Goal: Task Accomplishment & Management: Complete application form

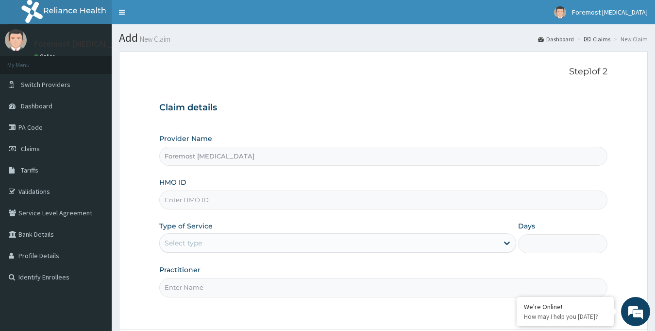
click at [192, 203] on input "HMO ID" at bounding box center [383, 199] width 449 height 19
type input "ICN/10233/B"
click at [259, 251] on div "Select type" at bounding box center [338, 242] width 358 height 19
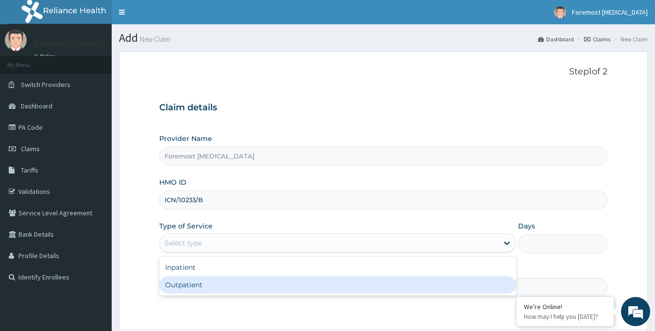
click at [233, 284] on div "Outpatient" at bounding box center [338, 284] width 358 height 17
type input "1"
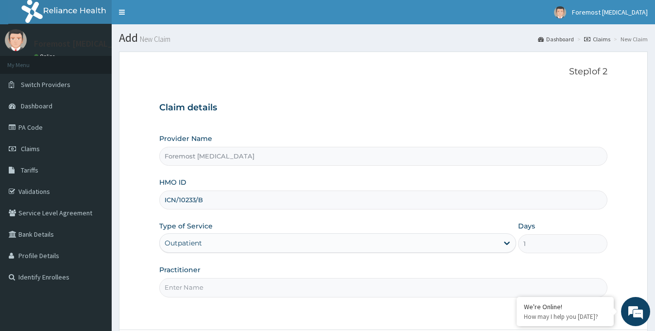
scroll to position [86, 0]
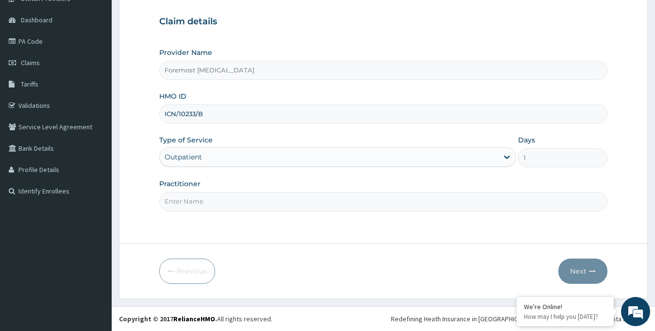
click at [246, 206] on input "Practitioner" at bounding box center [383, 201] width 449 height 19
type input "NULL"
click at [580, 265] on button "Next" at bounding box center [583, 270] width 49 height 25
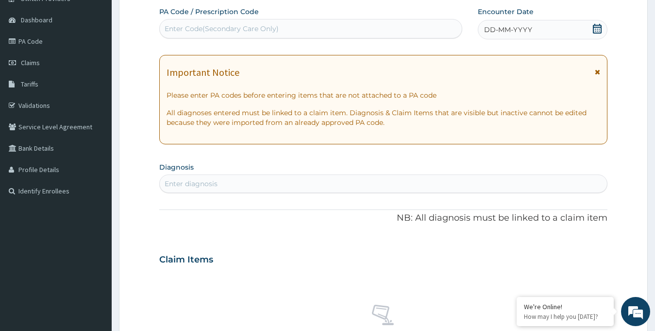
click at [538, 27] on div "DD-MM-YYYY" at bounding box center [543, 29] width 130 height 19
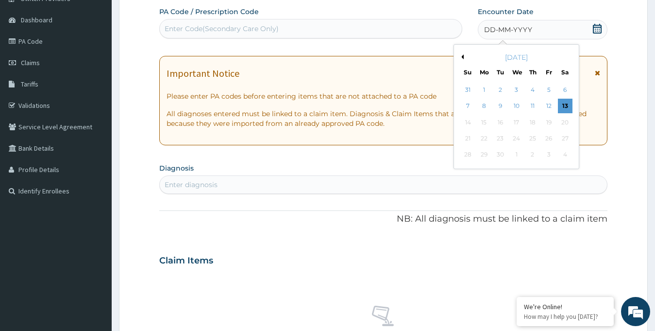
click at [464, 58] on div "September 2025" at bounding box center [516, 57] width 117 height 10
click at [462, 56] on button "Previous Month" at bounding box center [461, 56] width 5 height 5
click at [545, 126] on div "15" at bounding box center [549, 122] width 15 height 15
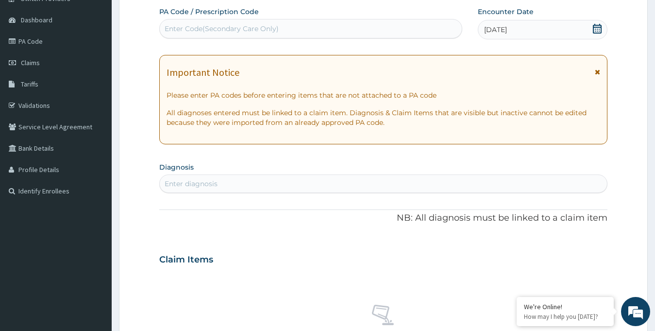
click at [266, 30] on div "Enter Code(Secondary Care Only)" at bounding box center [222, 29] width 114 height 10
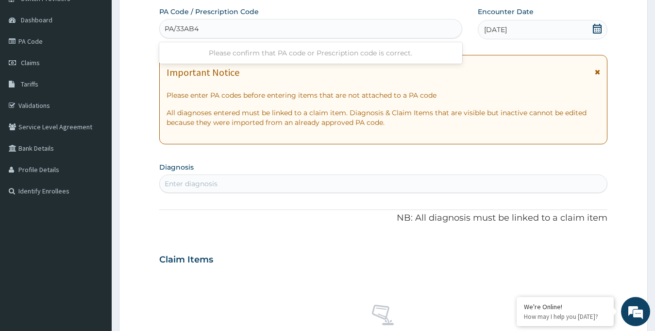
type input "PA/33AB40"
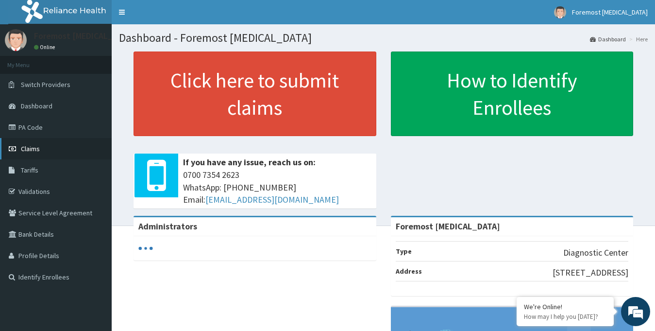
click at [53, 153] on link "Claims" at bounding box center [56, 148] width 112 height 21
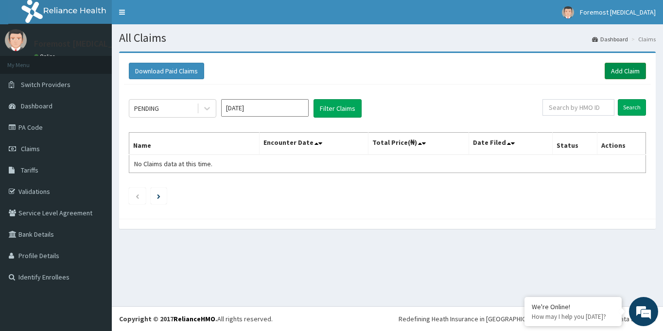
click at [616, 78] on link "Add Claim" at bounding box center [624, 71] width 41 height 17
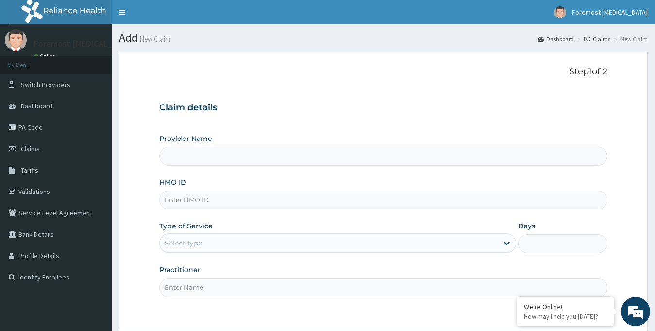
type input "Foremost [MEDICAL_DATA]"
click at [223, 209] on input "HMO ID" at bounding box center [383, 199] width 449 height 19
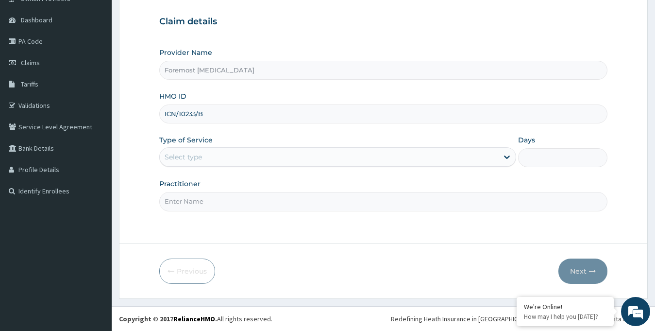
type input "ICN/10233/B"
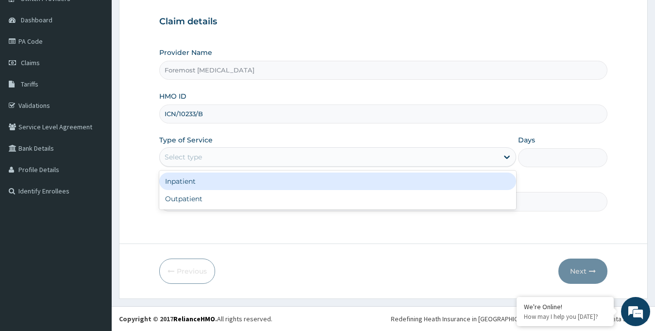
click at [206, 159] on div "Select type" at bounding box center [329, 157] width 339 height 16
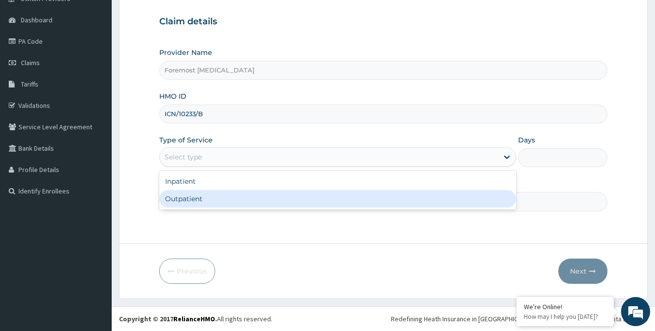
click at [209, 195] on div "Outpatient" at bounding box center [338, 198] width 358 height 17
type input "1"
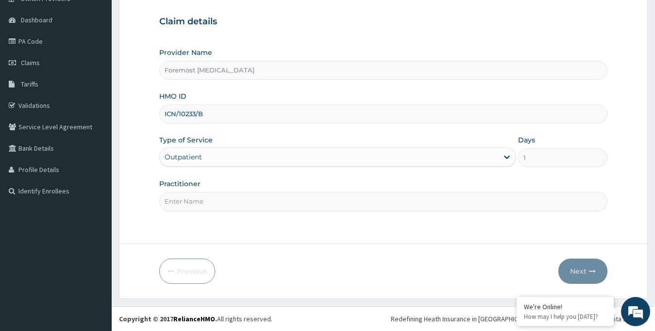
click at [195, 195] on input "Practitioner" at bounding box center [383, 201] width 449 height 19
type input "NULL"
click at [583, 274] on button "Next" at bounding box center [583, 270] width 49 height 25
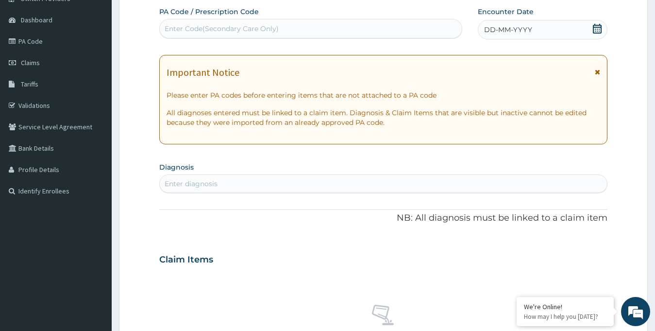
click at [518, 32] on span "DD-MM-YYYY" at bounding box center [508, 30] width 48 height 10
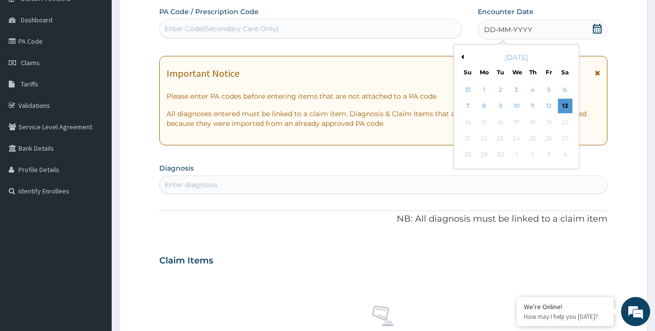
click at [461, 57] on button "Previous Month" at bounding box center [461, 56] width 5 height 5
click at [549, 123] on div "15" at bounding box center [549, 122] width 15 height 15
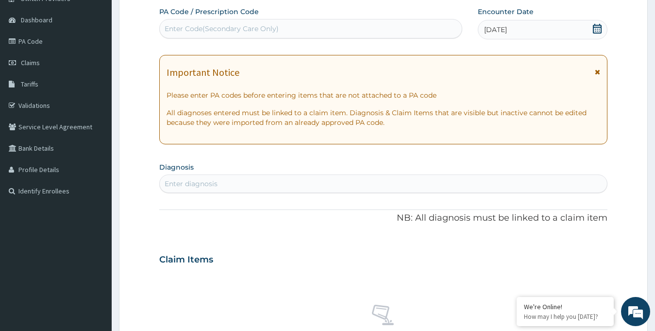
click at [259, 29] on div "Enter Code(Secondary Care Only)" at bounding box center [222, 29] width 114 height 10
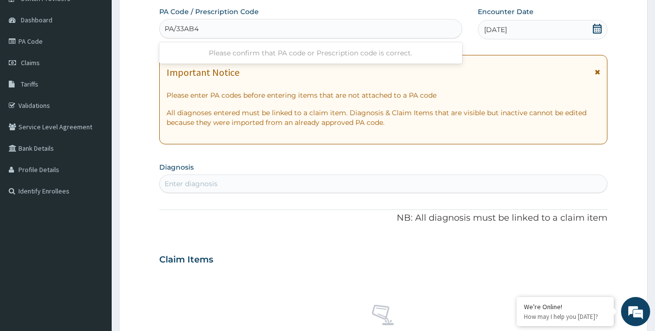
type input "PA/33AB40"
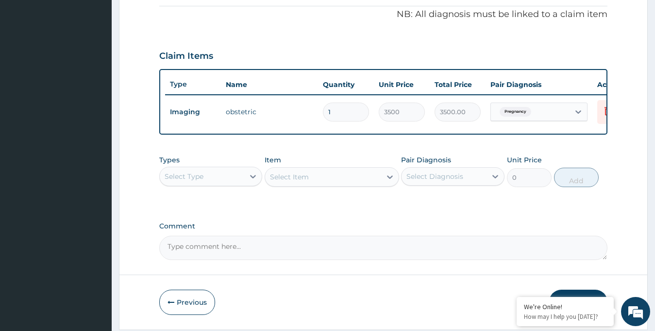
scroll to position [331, 0]
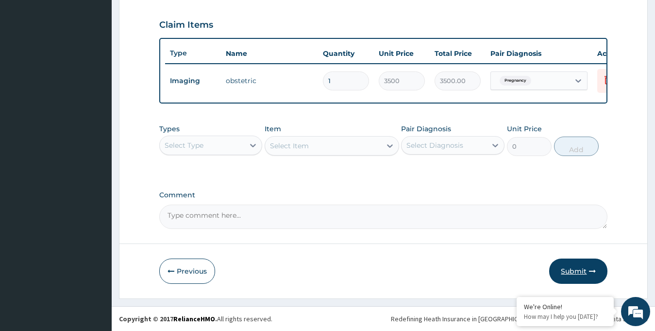
click at [570, 271] on button "Submit" at bounding box center [578, 270] width 58 height 25
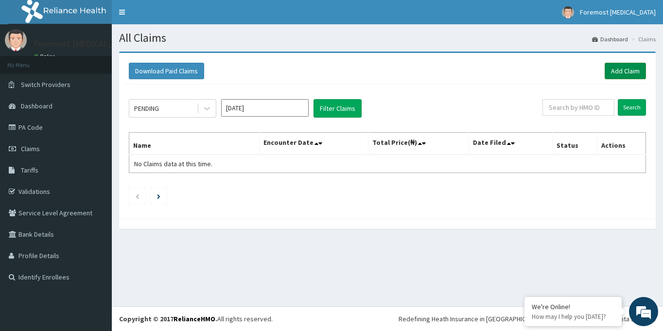
click at [621, 69] on link "Add Claim" at bounding box center [624, 71] width 41 height 17
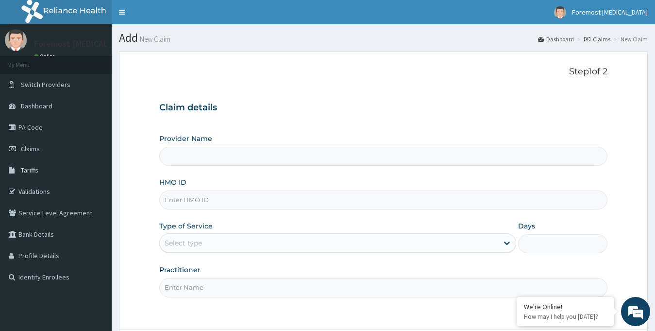
type input "Foremost [MEDICAL_DATA]"
click at [190, 200] on input "HMO ID" at bounding box center [383, 199] width 449 height 19
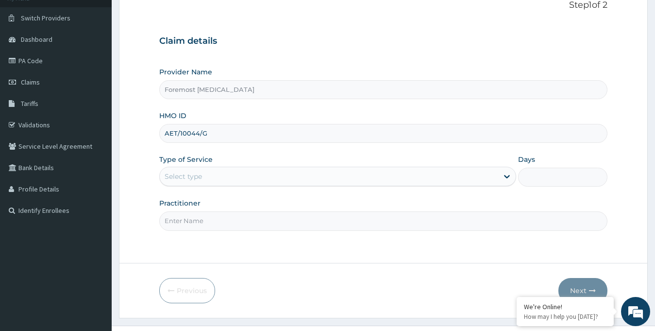
scroll to position [86, 0]
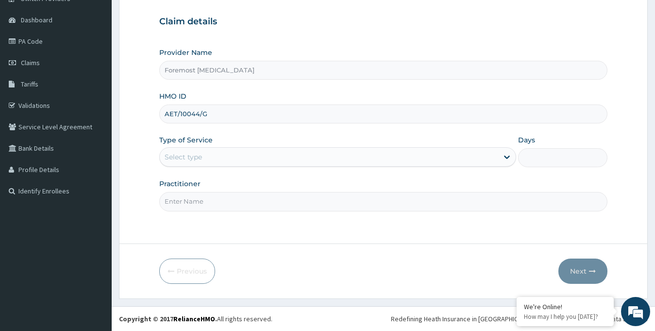
type input "AET/10044/G"
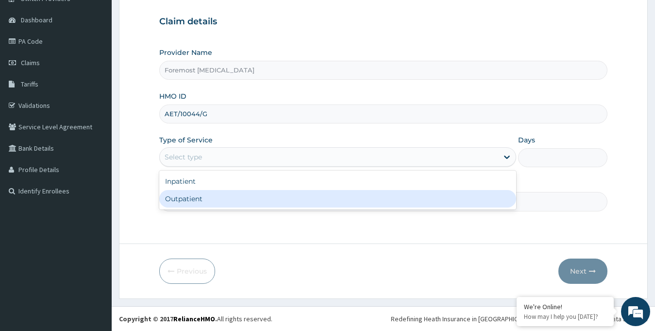
drag, startPoint x: 269, startPoint y: 162, endPoint x: 222, endPoint y: 205, distance: 63.3
click at [222, 167] on div "option Outpatient focused, 2 of 2. 2 results available. Use Up and Down to choo…" at bounding box center [338, 156] width 358 height 19
click at [222, 205] on div "Outpatient" at bounding box center [338, 198] width 358 height 17
type input "1"
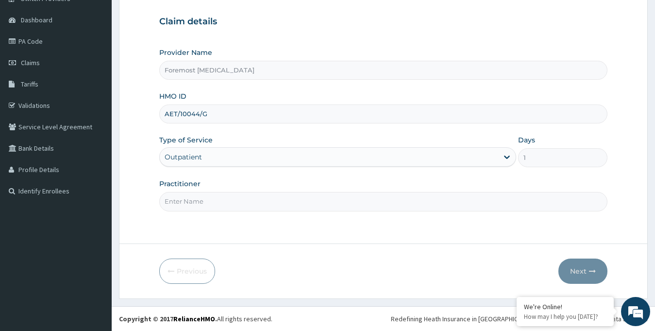
click at [204, 196] on input "Practitioner" at bounding box center [383, 201] width 449 height 19
type input "NULL"
click at [581, 266] on button "Next" at bounding box center [583, 270] width 49 height 25
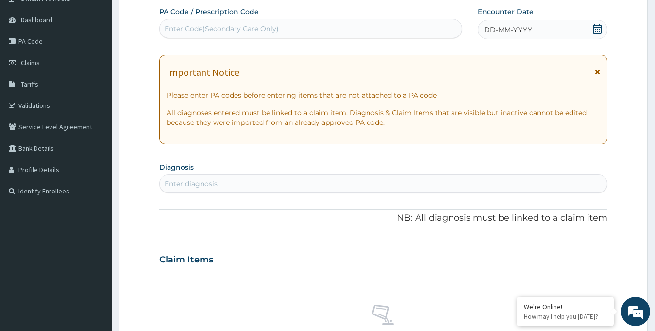
click at [507, 22] on div "DD-MM-YYYY" at bounding box center [543, 29] width 130 height 19
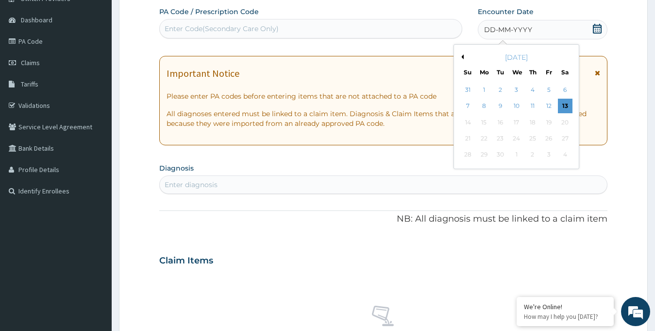
click at [507, 30] on span "DD-MM-YYYY" at bounding box center [508, 30] width 48 height 10
click at [463, 56] on button "Previous Month" at bounding box center [461, 56] width 5 height 5
click at [550, 123] on div "15" at bounding box center [549, 122] width 15 height 15
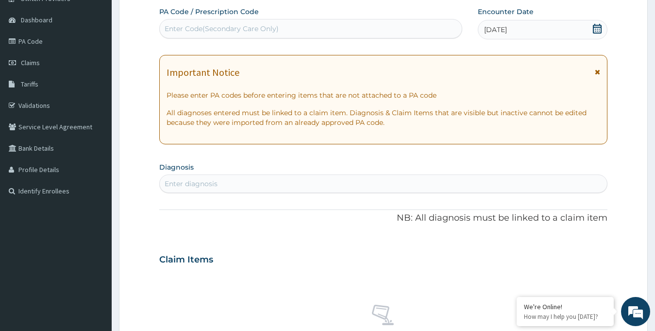
click at [305, 29] on div "Enter Code(Secondary Care Only)" at bounding box center [311, 29] width 302 height 16
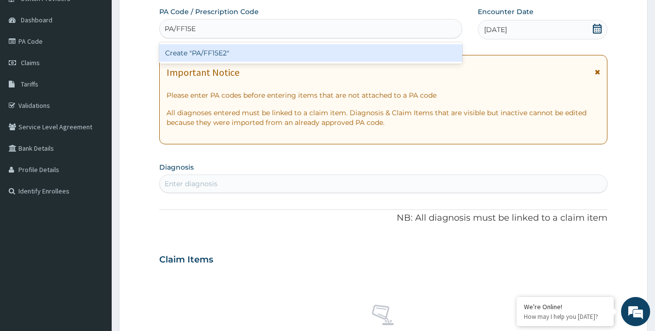
type input "PA/FF15E2"
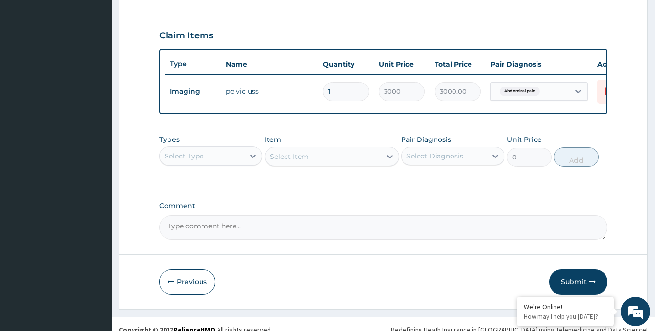
scroll to position [331, 0]
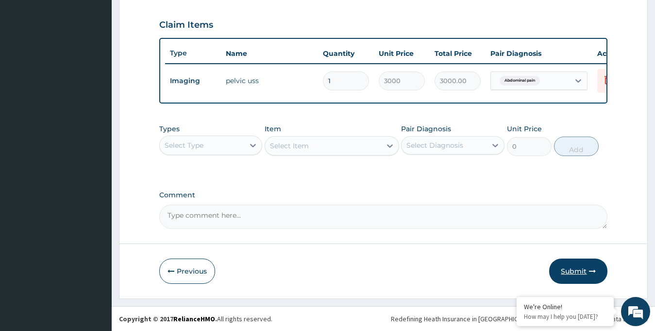
click at [578, 270] on button "Submit" at bounding box center [578, 270] width 58 height 25
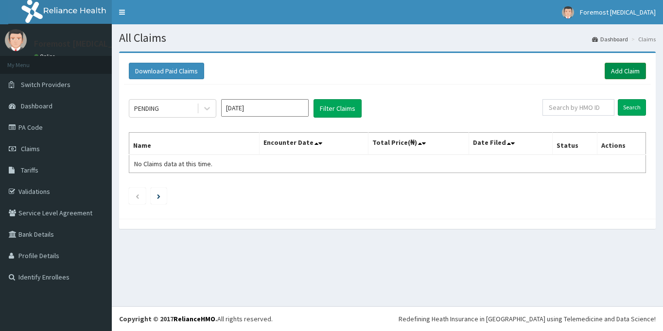
click at [610, 76] on link "Add Claim" at bounding box center [624, 71] width 41 height 17
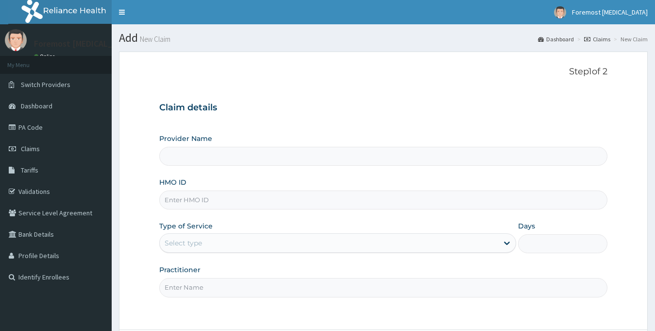
click at [182, 202] on input "HMO ID" at bounding box center [383, 199] width 449 height 19
type input "Foremost [MEDICAL_DATA]"
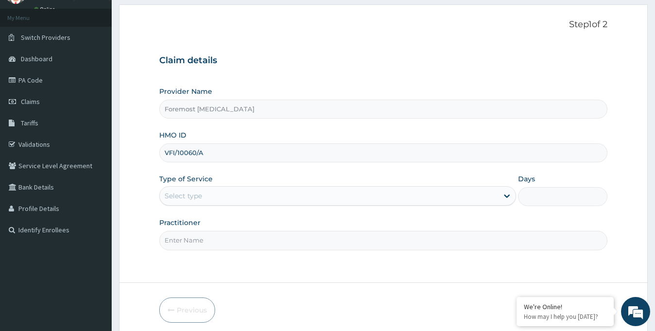
scroll to position [86, 0]
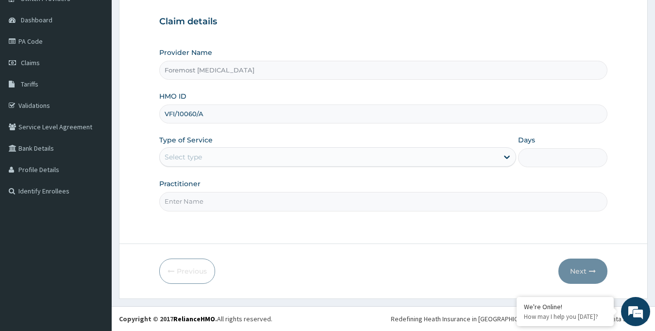
type input "VFI/10060/A"
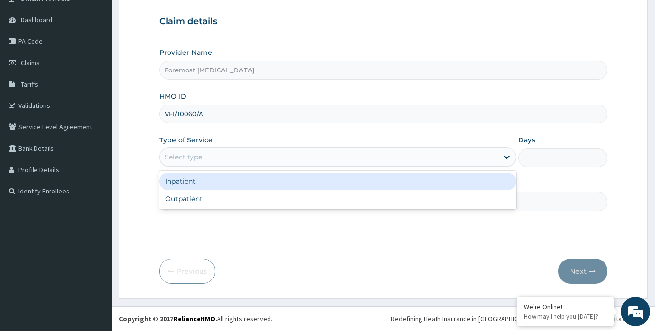
click at [222, 160] on div "Select type" at bounding box center [329, 157] width 339 height 16
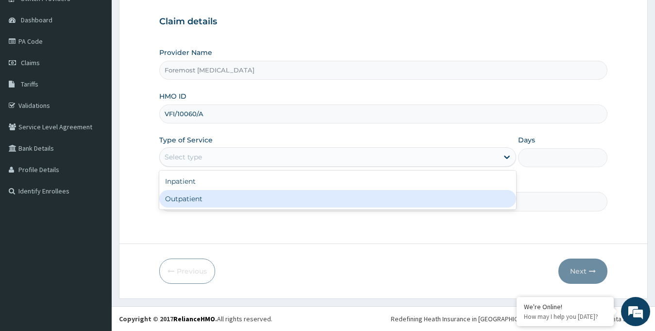
click at [218, 195] on div "Outpatient" at bounding box center [338, 198] width 358 height 17
type input "1"
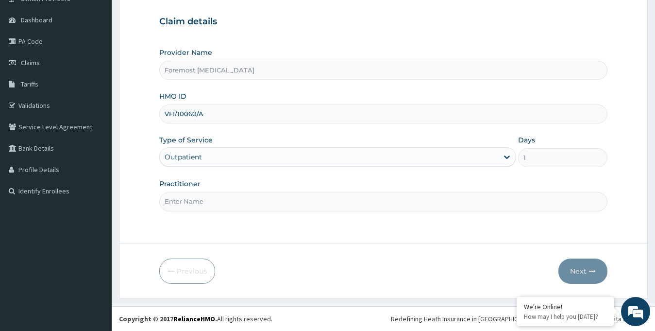
click at [202, 203] on input "Practitioner" at bounding box center [383, 201] width 449 height 19
type input "NULL"
click at [577, 278] on button "Next" at bounding box center [583, 270] width 49 height 25
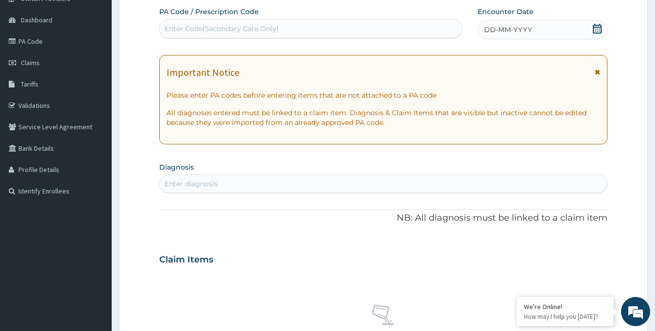
click at [523, 28] on span "DD-MM-YYYY" at bounding box center [508, 30] width 48 height 10
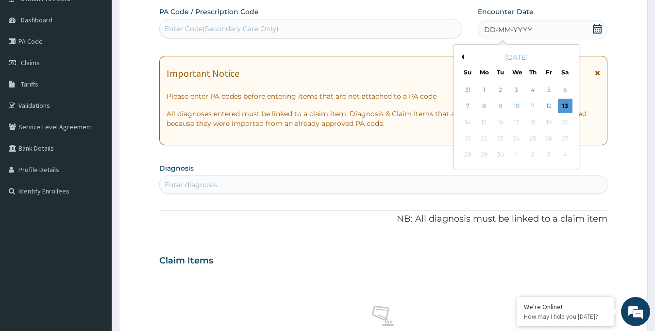
click at [465, 54] on div "September 2025" at bounding box center [516, 57] width 117 height 10
click at [462, 57] on button "Previous Month" at bounding box center [461, 56] width 5 height 5
click at [572, 121] on div "16" at bounding box center [565, 122] width 15 height 15
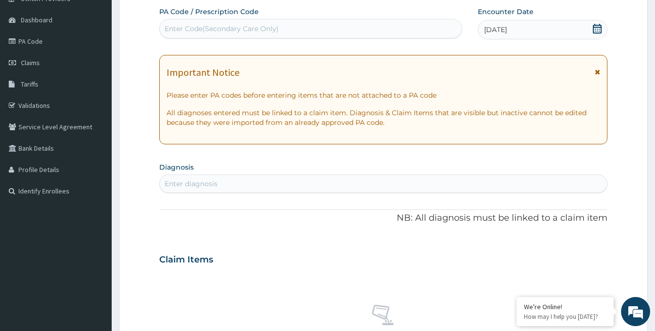
click at [219, 32] on div "Enter Code(Secondary Care Only)" at bounding box center [222, 29] width 114 height 10
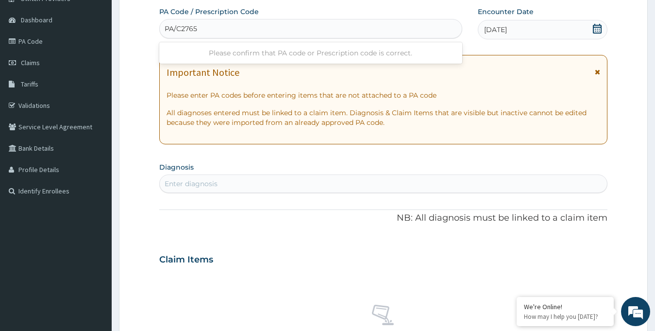
type input "PA/C27650"
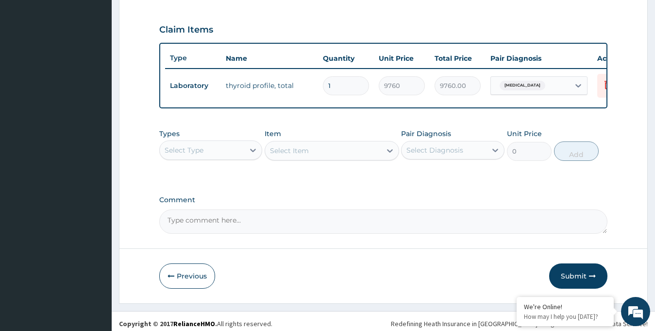
scroll to position [331, 0]
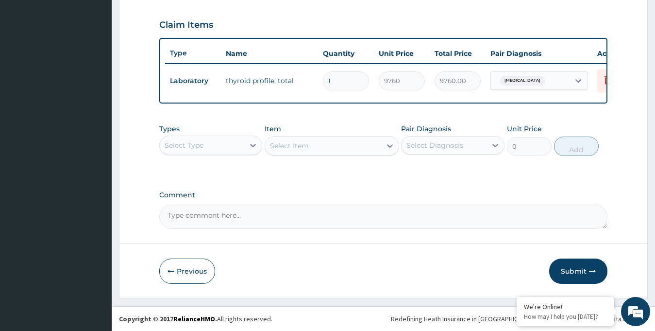
drag, startPoint x: 264, startPoint y: 52, endPoint x: 492, endPoint y: 187, distance: 264.0
click at [578, 269] on button "Submit" at bounding box center [578, 270] width 58 height 25
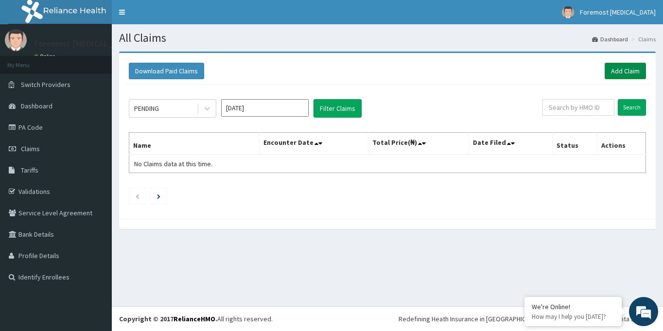
click at [619, 74] on link "Add Claim" at bounding box center [624, 71] width 41 height 17
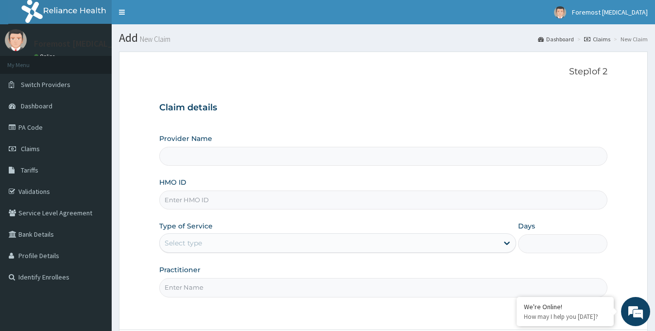
type input "Foremost [MEDICAL_DATA]"
click at [205, 209] on input "HMO ID" at bounding box center [383, 199] width 449 height 19
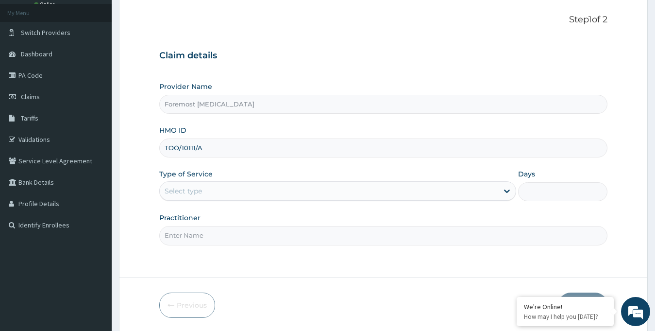
scroll to position [86, 0]
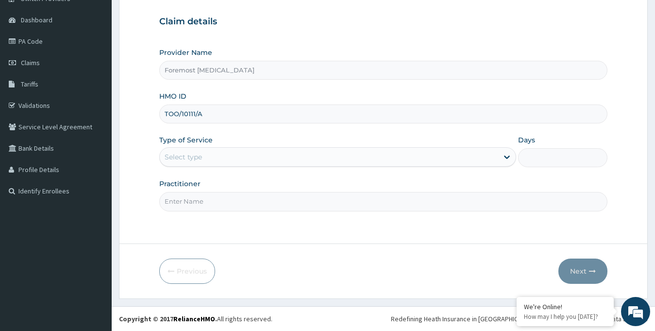
type input "TOO/10111/A"
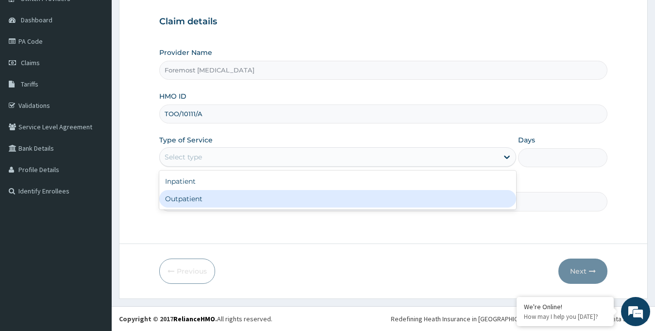
drag, startPoint x: 291, startPoint y: 160, endPoint x: 255, endPoint y: 203, distance: 55.5
click at [255, 167] on div "option Outpatient focused, 2 of 2. 2 results available. Use Up and Down to choo…" at bounding box center [338, 156] width 358 height 19
click at [255, 203] on div "Outpatient" at bounding box center [338, 198] width 358 height 17
type input "1"
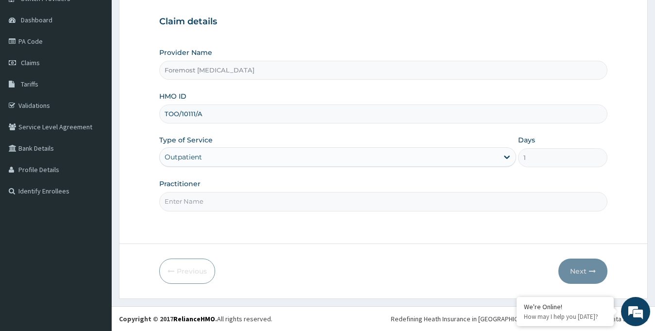
click at [225, 199] on input "Practitioner" at bounding box center [383, 201] width 449 height 19
type input "NULL"
click at [581, 266] on button "Next" at bounding box center [583, 270] width 49 height 25
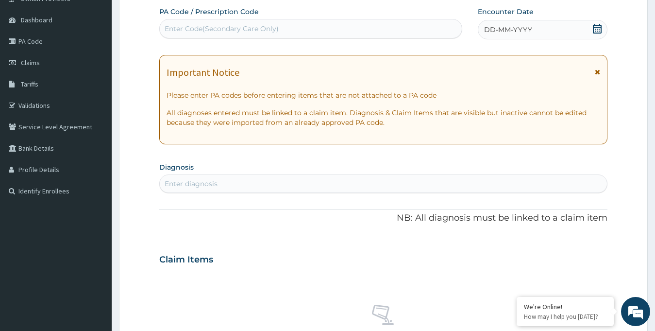
click at [513, 29] on span "DD-MM-YYYY" at bounding box center [508, 30] width 48 height 10
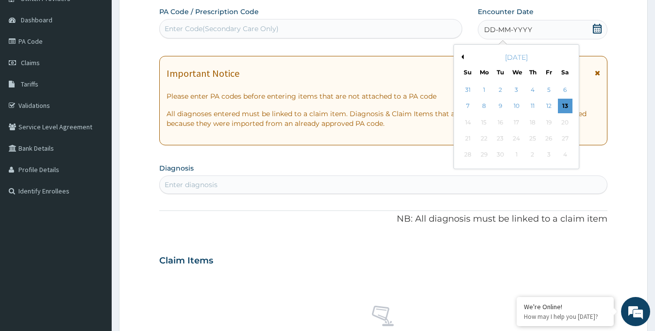
click at [462, 56] on button "Previous Month" at bounding box center [461, 56] width 5 height 5
click at [564, 126] on div "16" at bounding box center [565, 122] width 15 height 15
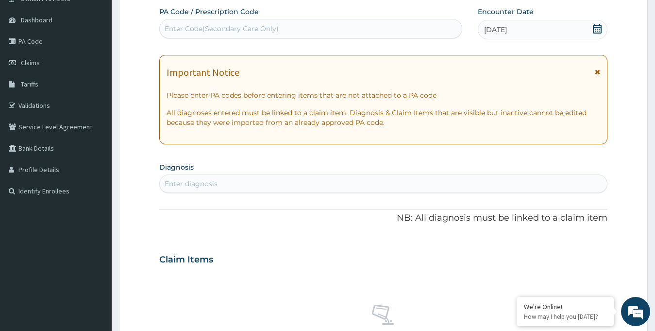
click at [231, 23] on div "Enter Code(Secondary Care Only)" at bounding box center [311, 29] width 302 height 16
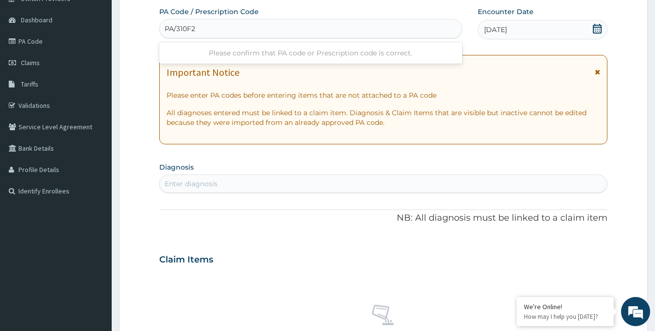
type input "PA/310F22"
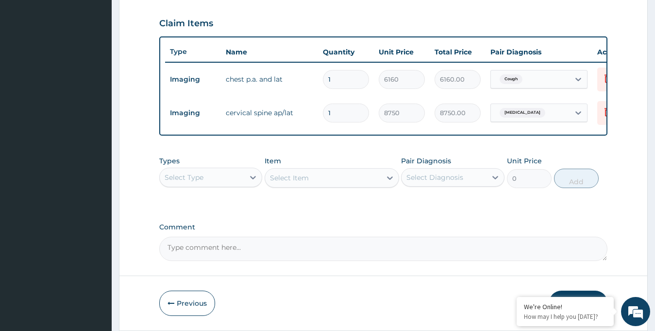
scroll to position [364, 0]
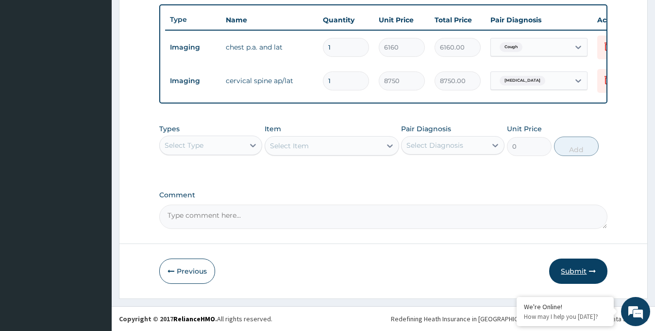
click at [573, 269] on button "Submit" at bounding box center [578, 270] width 58 height 25
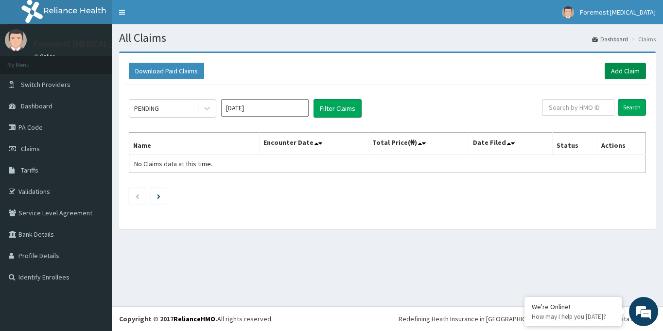
click at [617, 69] on link "Add Claim" at bounding box center [624, 71] width 41 height 17
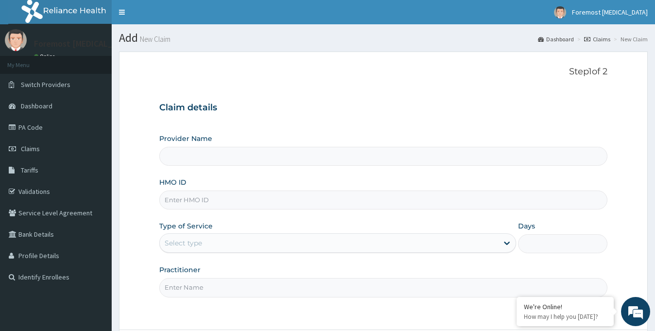
type input "Foremost [MEDICAL_DATA]"
click at [186, 208] on input "HMO ID" at bounding box center [383, 199] width 449 height 19
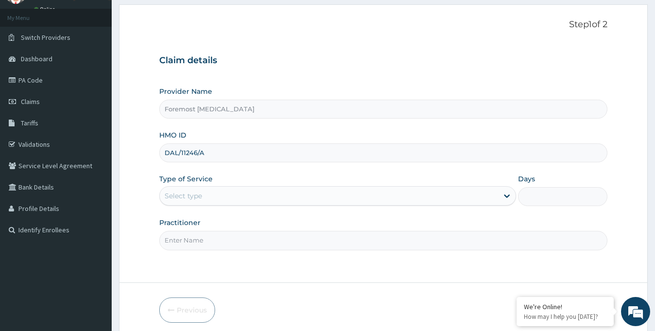
scroll to position [86, 0]
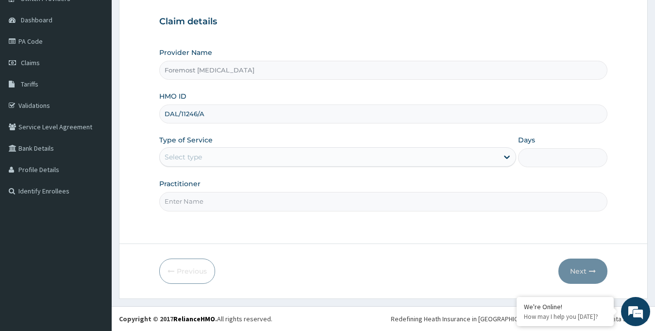
type input "DAL/11246/A"
click at [245, 164] on div "Select type" at bounding box center [329, 157] width 339 height 16
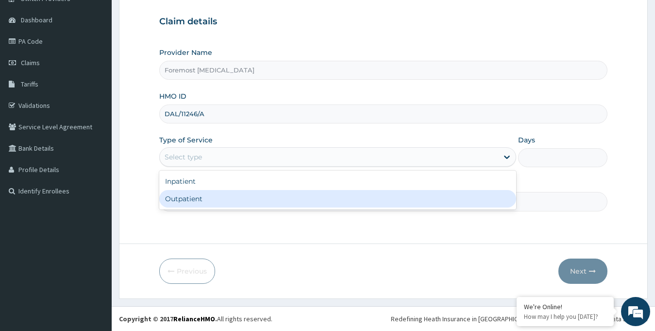
click at [219, 199] on div "Outpatient" at bounding box center [338, 198] width 358 height 17
type input "1"
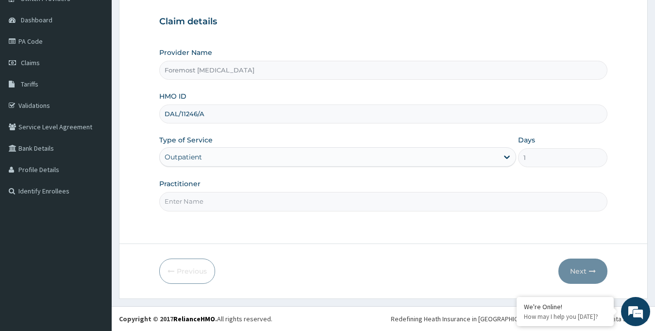
click at [207, 199] on input "Practitioner" at bounding box center [383, 201] width 449 height 19
type input "NULL"
click at [582, 272] on button "Next" at bounding box center [583, 270] width 49 height 25
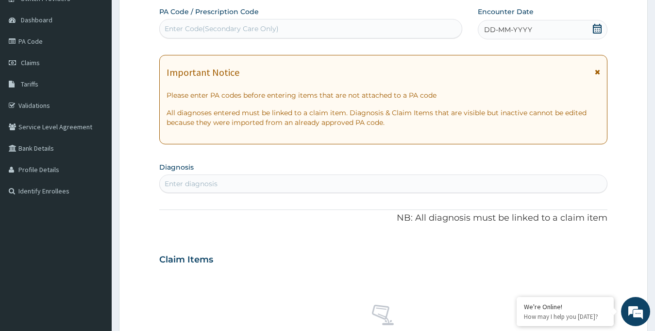
click at [522, 30] on span "DD-MM-YYYY" at bounding box center [508, 30] width 48 height 10
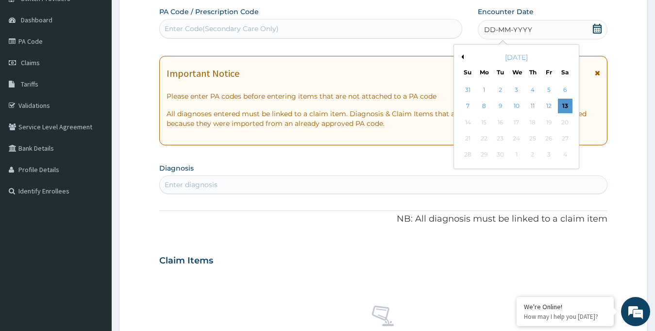
click at [463, 57] on button "Previous Month" at bounding box center [461, 56] width 5 height 5
click at [561, 123] on div "16" at bounding box center [565, 122] width 15 height 15
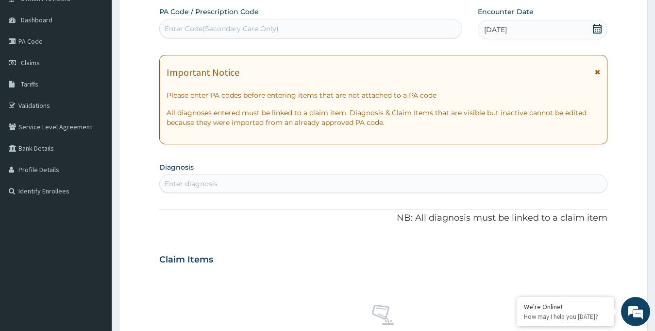
click at [279, 33] on div "Enter Code(Secondary Care Only)" at bounding box center [311, 29] width 302 height 16
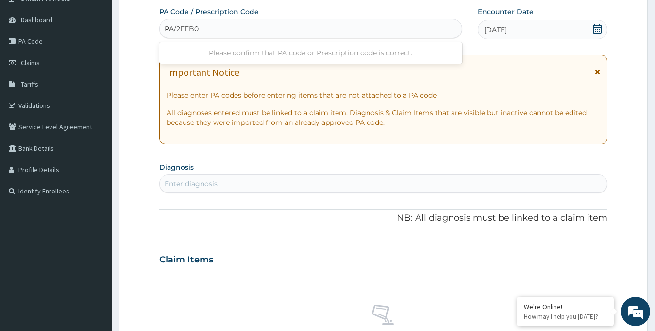
type input "PA/2FFB0F"
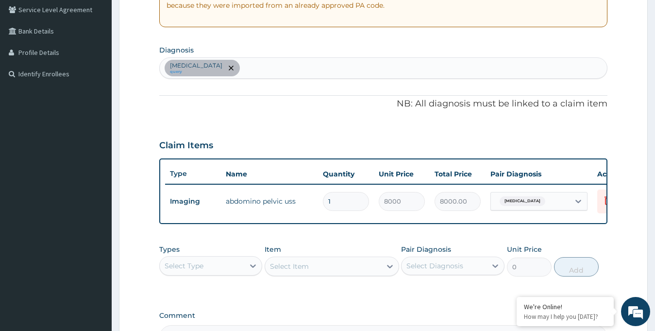
scroll to position [331, 0]
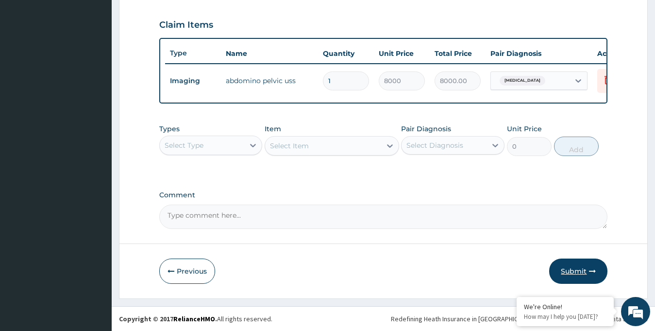
click at [575, 281] on button "Submit" at bounding box center [578, 270] width 58 height 25
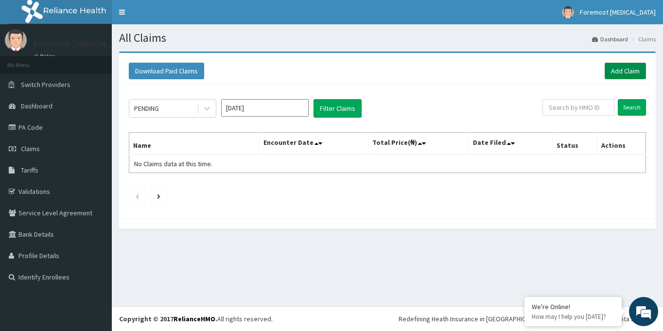
click at [617, 71] on link "Add Claim" at bounding box center [624, 71] width 41 height 17
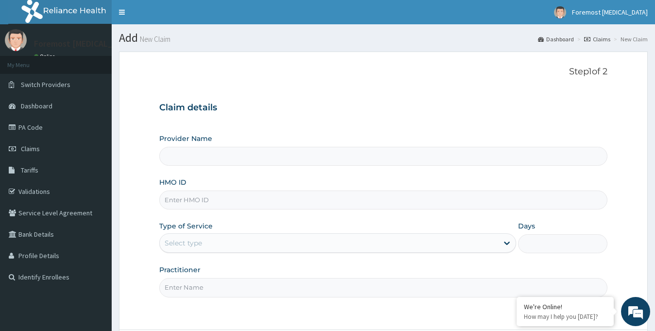
type input "Foremost [MEDICAL_DATA]"
click at [198, 203] on input "HMO ID" at bounding box center [383, 199] width 449 height 19
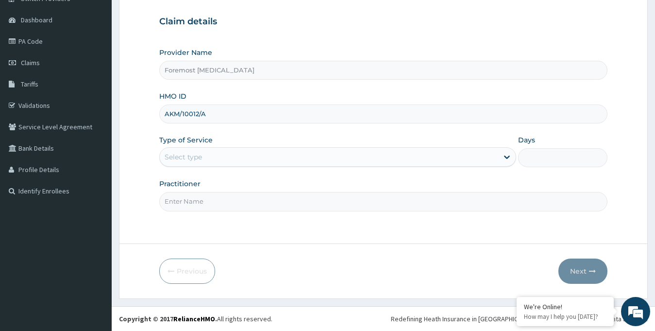
type input "AKM/10012/A"
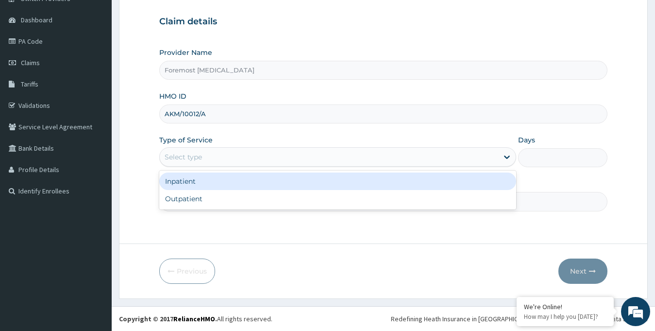
drag, startPoint x: 202, startPoint y: 162, endPoint x: 204, endPoint y: 192, distance: 29.7
click at [204, 167] on div "option Inpatient focused, 1 of 2. 2 results available. Use Up and Down to choos…" at bounding box center [338, 156] width 358 height 19
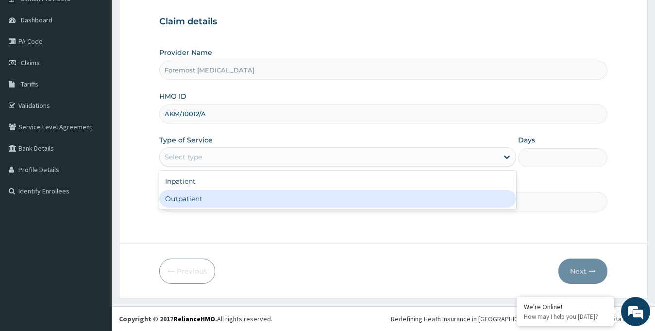
click at [204, 192] on div "Outpatient" at bounding box center [338, 198] width 358 height 17
type input "1"
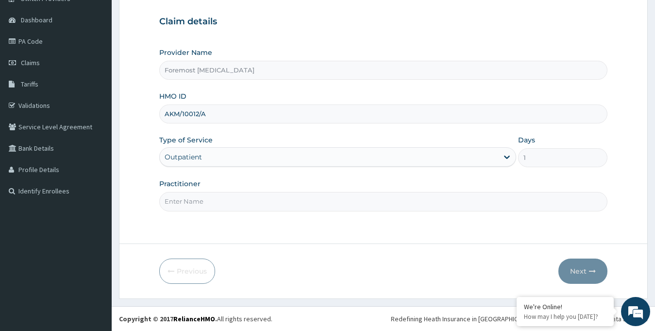
click at [201, 199] on input "Practitioner" at bounding box center [383, 201] width 449 height 19
type input "NULL"
click at [580, 271] on button "Next" at bounding box center [583, 270] width 49 height 25
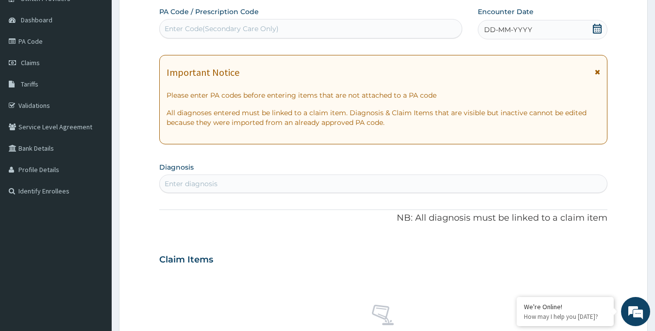
click at [523, 28] on span "DD-MM-YYYY" at bounding box center [508, 30] width 48 height 10
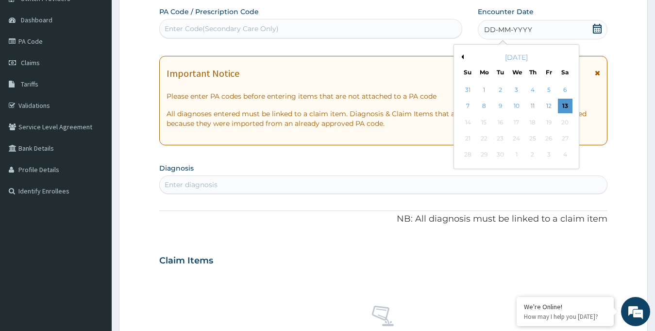
click at [464, 57] on div "September 2025" at bounding box center [516, 57] width 117 height 10
click at [462, 57] on button "Previous Month" at bounding box center [461, 56] width 5 height 5
click at [561, 123] on div "16" at bounding box center [565, 122] width 15 height 15
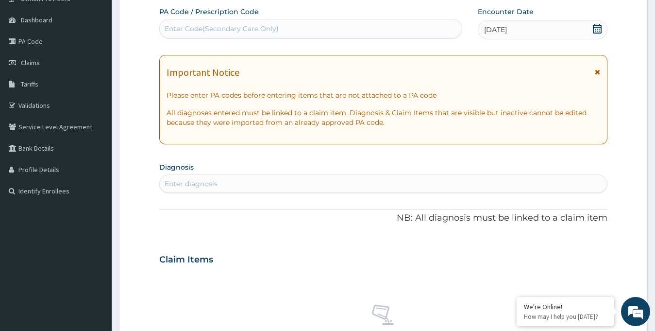
click at [561, 123] on p "All diagnoses entered must be linked to a claim item. Diagnosis & Claim Items t…" at bounding box center [384, 117] width 434 height 19
click at [214, 31] on div "Enter Code(Secondary Care Only)" at bounding box center [222, 29] width 114 height 10
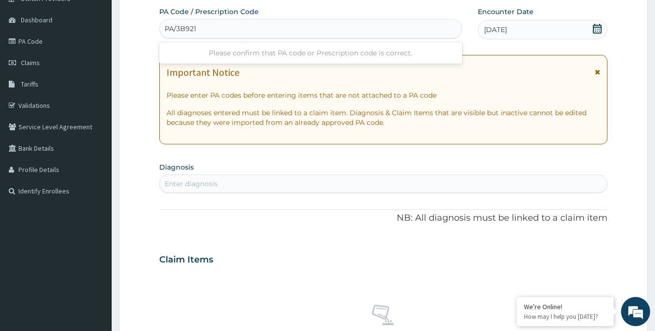
type input "PA/3B921C"
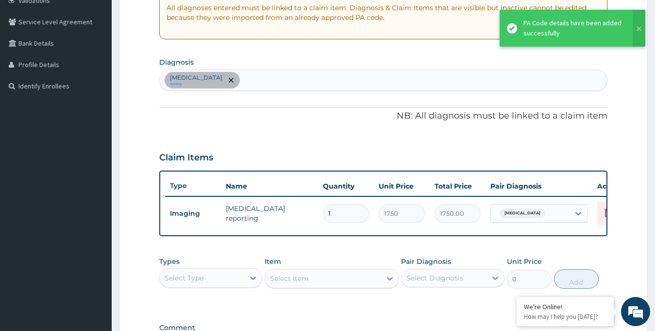
scroll to position [196, 0]
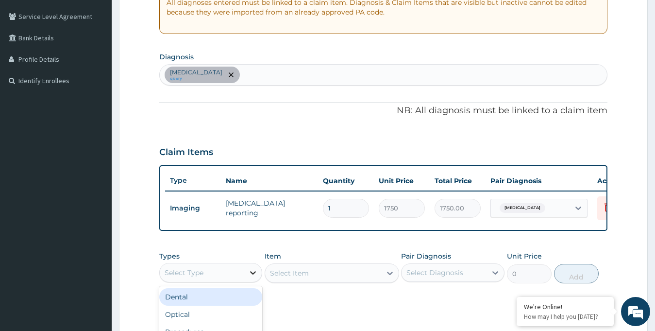
click at [249, 277] on icon at bounding box center [253, 273] width 10 height 10
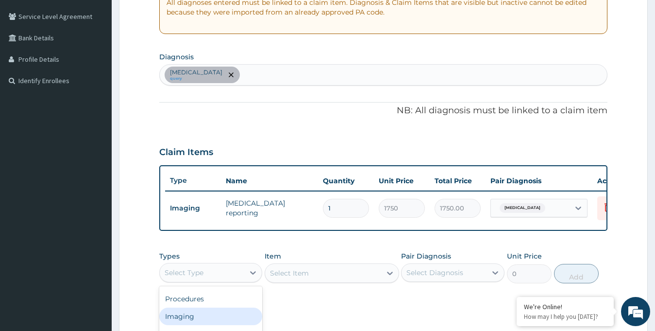
click at [192, 320] on div "Imaging" at bounding box center [210, 316] width 103 height 17
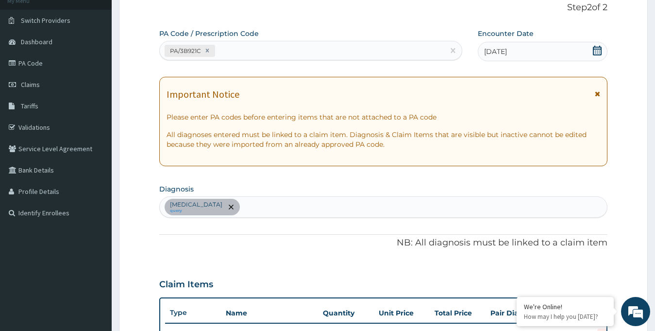
scroll to position [0, 0]
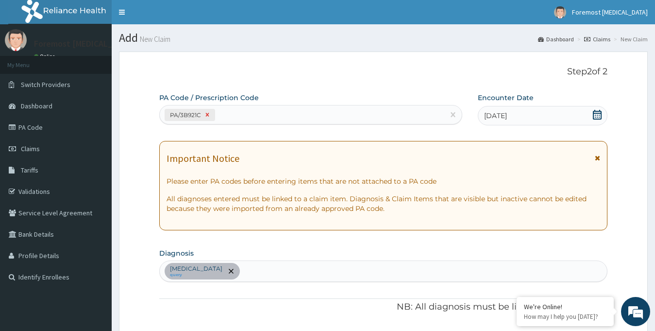
click at [206, 114] on icon at bounding box center [207, 114] width 7 height 7
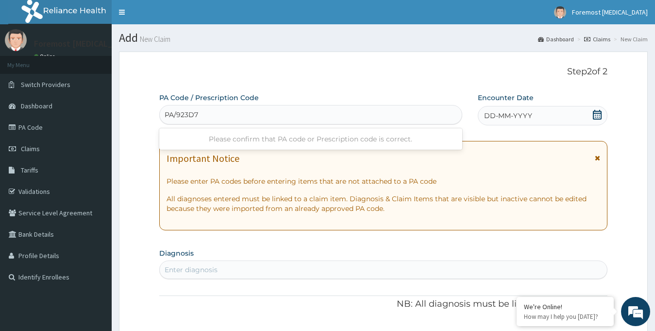
type input "PA/923D76"
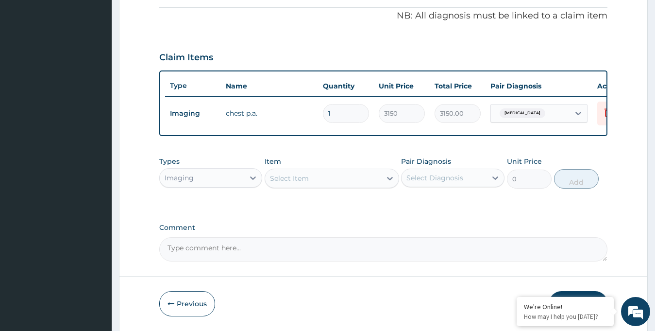
scroll to position [331, 0]
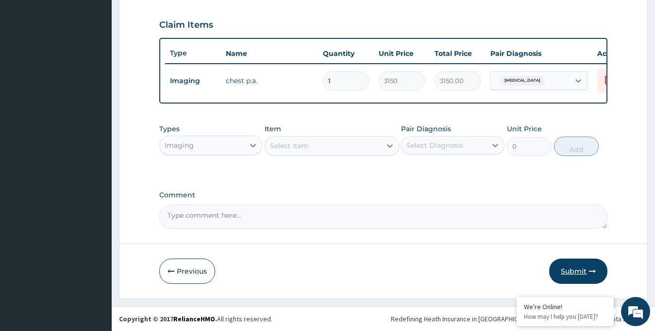
click at [570, 268] on button "Submit" at bounding box center [578, 270] width 58 height 25
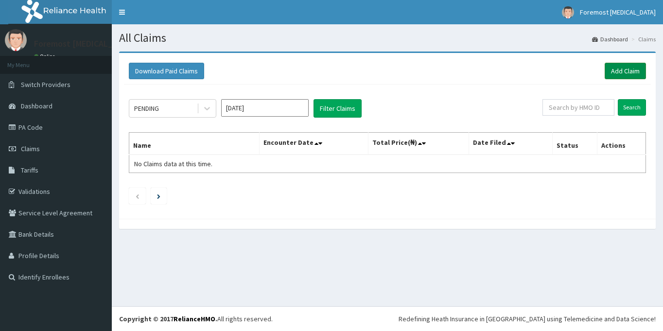
click at [620, 72] on link "Add Claim" at bounding box center [624, 71] width 41 height 17
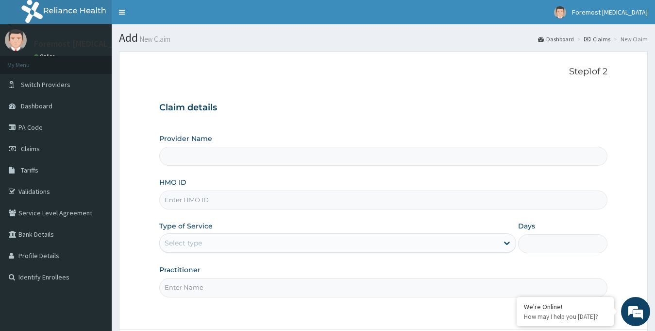
type input "Foremost [MEDICAL_DATA]"
click at [231, 209] on input "HMO ID" at bounding box center [383, 199] width 449 height 19
type input "AKM/10012/A"
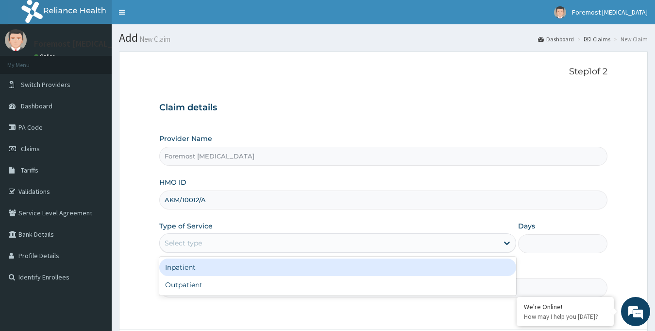
click at [226, 247] on div "Select type" at bounding box center [329, 243] width 339 height 16
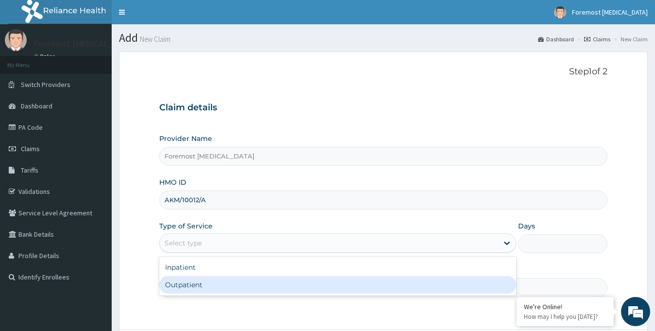
click at [216, 286] on div "Outpatient" at bounding box center [338, 284] width 358 height 17
type input "1"
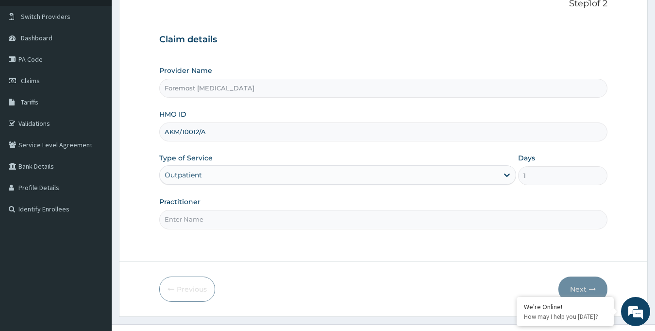
scroll to position [86, 0]
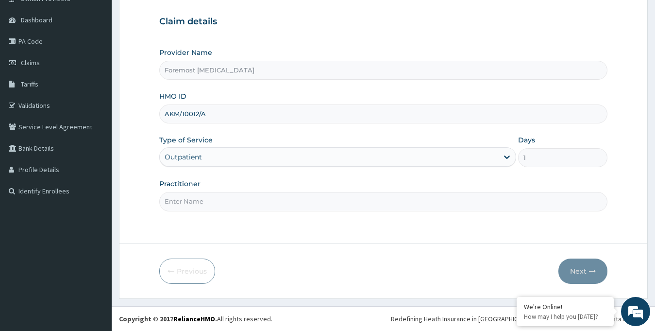
click at [259, 209] on input "Practitioner" at bounding box center [383, 201] width 449 height 19
type input "NULL"
click at [586, 271] on button "Next" at bounding box center [583, 270] width 49 height 25
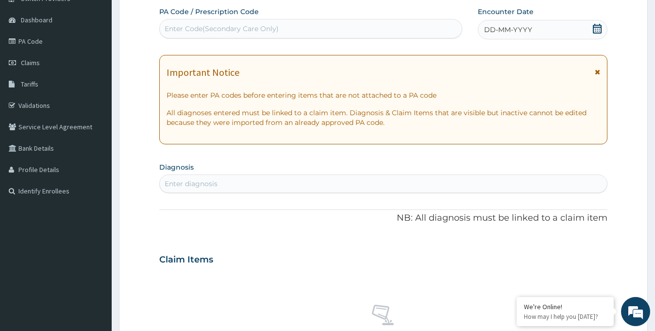
click at [528, 34] on span "DD-MM-YYYY" at bounding box center [508, 30] width 48 height 10
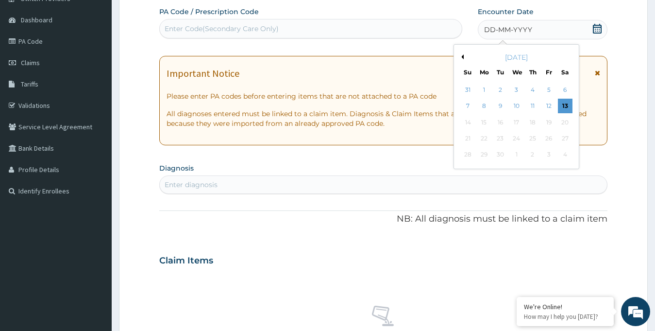
click at [462, 57] on button "Previous Month" at bounding box center [461, 56] width 5 height 5
click at [566, 120] on div "16" at bounding box center [565, 122] width 15 height 15
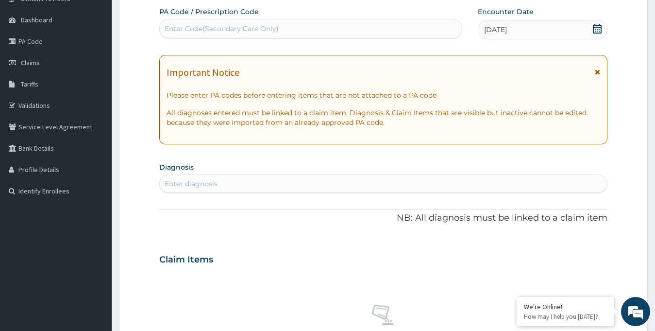
click at [300, 35] on div "Enter Code(Secondary Care Only)" at bounding box center [311, 29] width 302 height 16
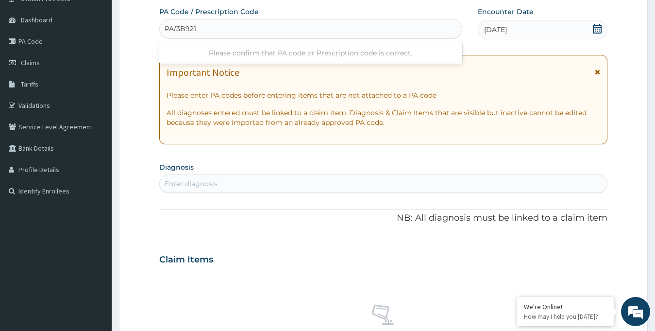
type input "PA/3B921C"
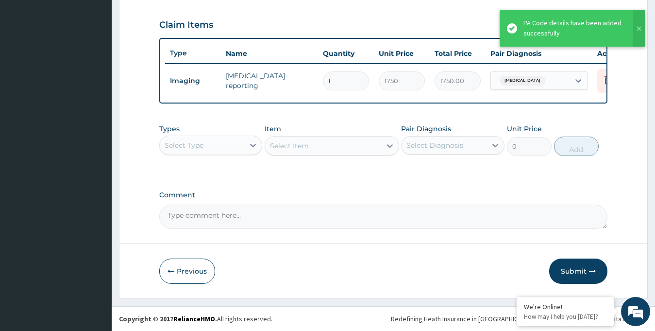
scroll to position [331, 0]
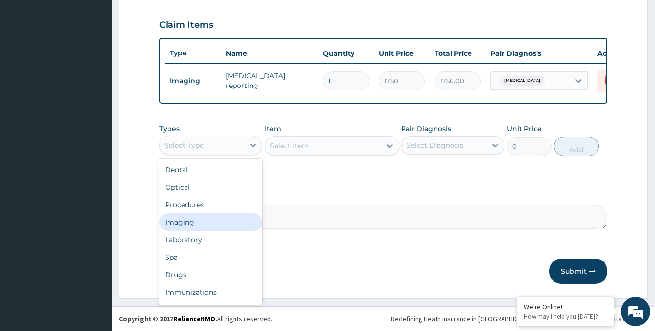
drag, startPoint x: 223, startPoint y: 146, endPoint x: 196, endPoint y: 225, distance: 83.6
click at [196, 155] on div "option Imaging focused, 4 of 10. 10 results available. Use Up and Down to choos…" at bounding box center [210, 145] width 103 height 19
click at [196, 225] on div "Imaging" at bounding box center [210, 221] width 103 height 17
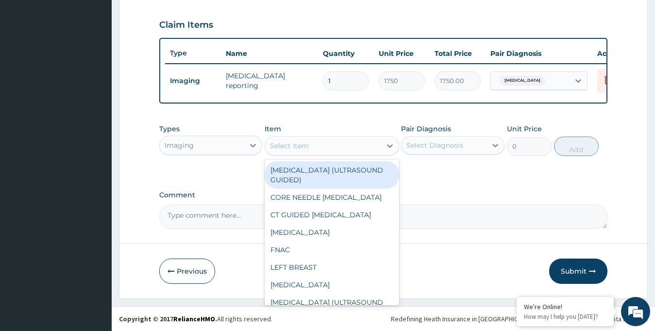
click at [381, 150] on div "Select Item" at bounding box center [323, 146] width 116 height 16
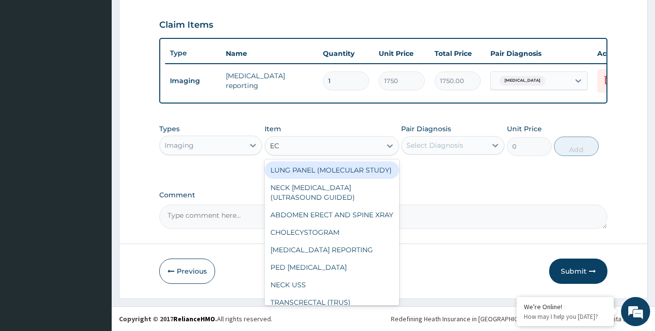
type input "ECG"
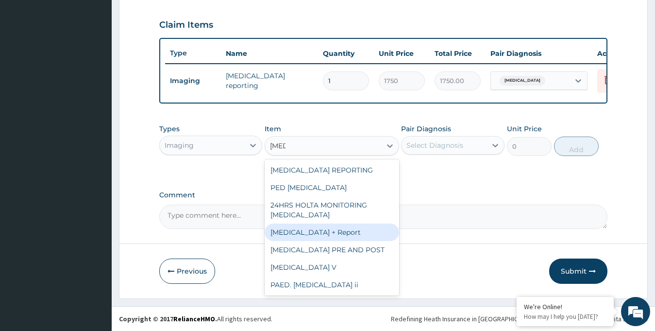
type input "6230"
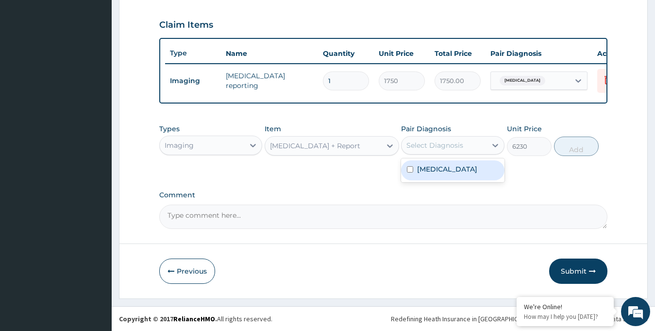
click at [462, 145] on div "Select Diagnosis" at bounding box center [435, 145] width 57 height 10
click at [456, 171] on label "[MEDICAL_DATA]" at bounding box center [447, 169] width 60 height 10
checkbox input "true"
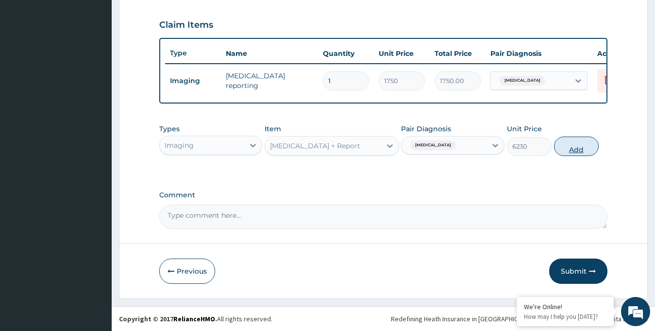
click at [574, 145] on button "Add" at bounding box center [576, 146] width 45 height 19
type input "0"
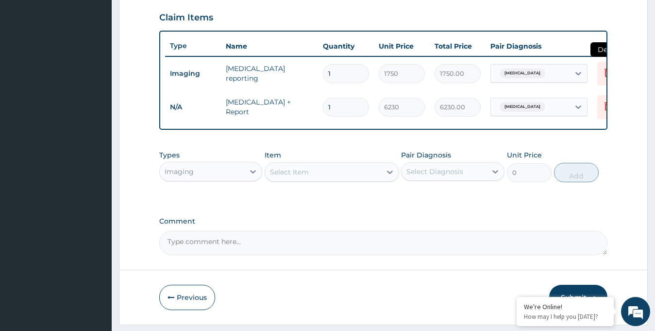
click at [603, 69] on icon at bounding box center [608, 73] width 12 height 12
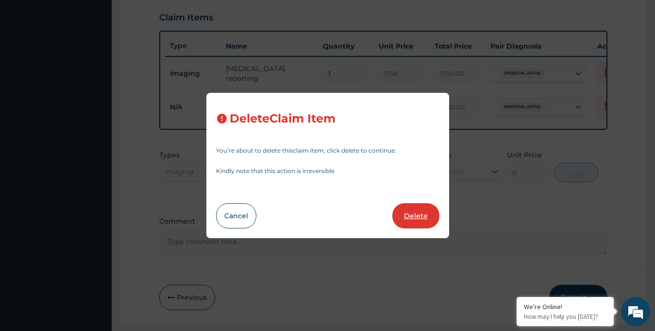
click at [418, 215] on button "Delete" at bounding box center [416, 215] width 47 height 25
type input "6230"
type input "6230.00"
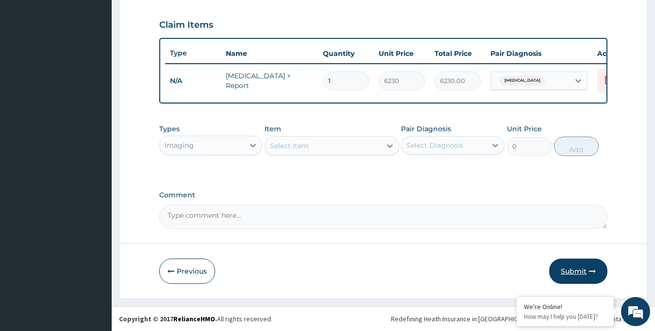
click at [577, 272] on button "Submit" at bounding box center [578, 270] width 58 height 25
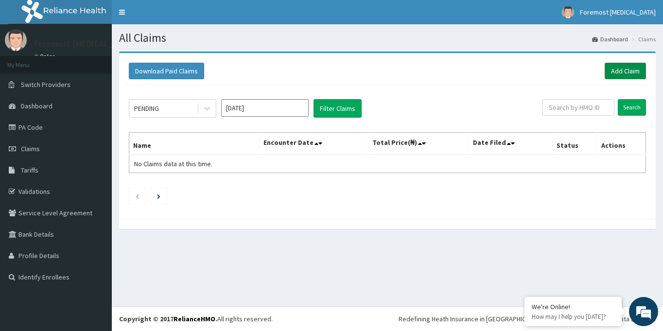
click at [612, 72] on link "Add Claim" at bounding box center [624, 71] width 41 height 17
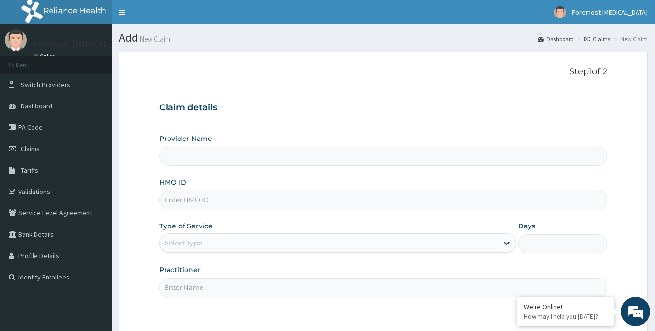
click at [221, 200] on input "HMO ID" at bounding box center [383, 199] width 449 height 19
type input "Foremost [MEDICAL_DATA]"
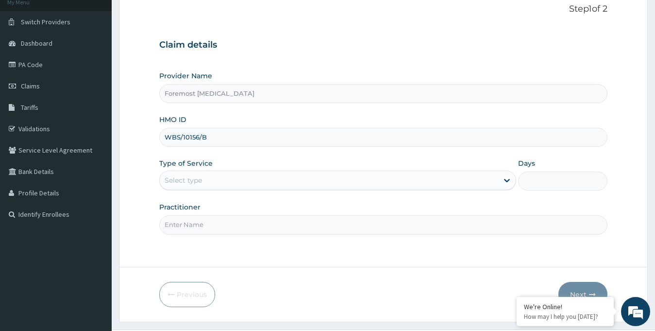
scroll to position [86, 0]
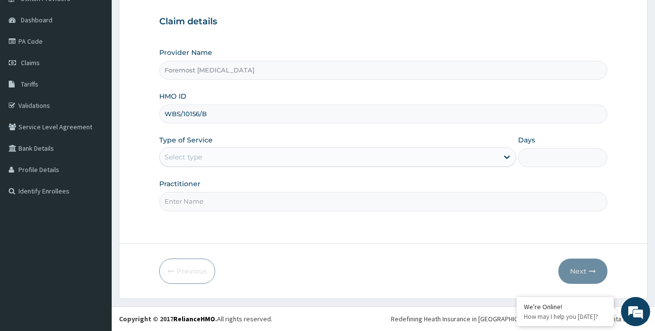
type input "WBS/10156/B"
click at [245, 162] on div "Select type" at bounding box center [329, 157] width 339 height 16
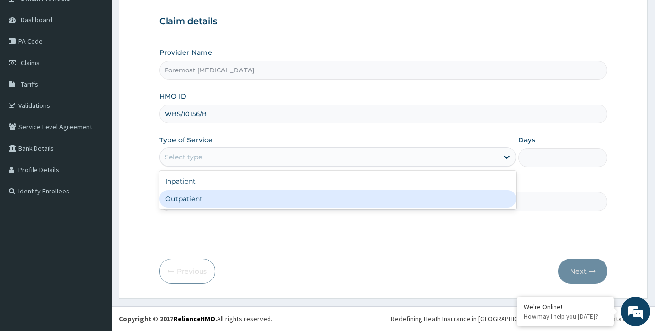
click at [238, 207] on div "Outpatient" at bounding box center [338, 198] width 358 height 17
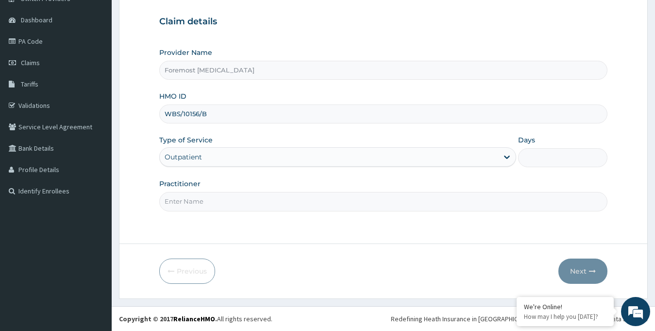
type input "1"
click at [221, 205] on input "Practitioner" at bounding box center [383, 201] width 449 height 19
type input "NULL"
click at [579, 268] on button "Next" at bounding box center [583, 270] width 49 height 25
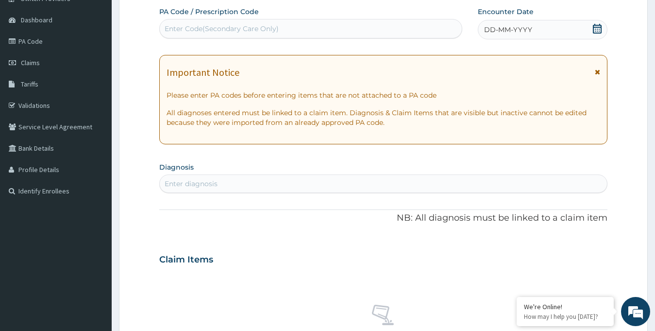
click at [527, 31] on span "DD-MM-YYYY" at bounding box center [508, 30] width 48 height 10
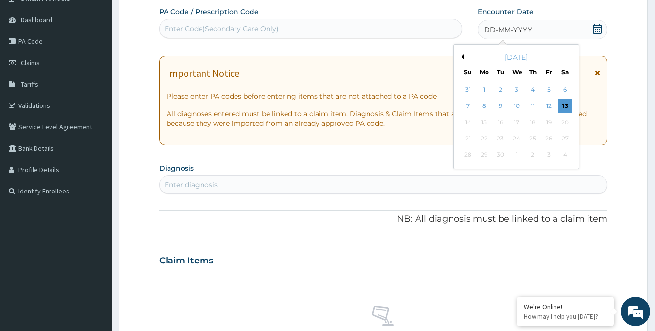
click at [465, 56] on div "[DATE]" at bounding box center [516, 57] width 117 height 10
click at [463, 56] on button "Previous Month" at bounding box center [461, 56] width 5 height 5
click at [567, 124] on div "16" at bounding box center [565, 122] width 15 height 15
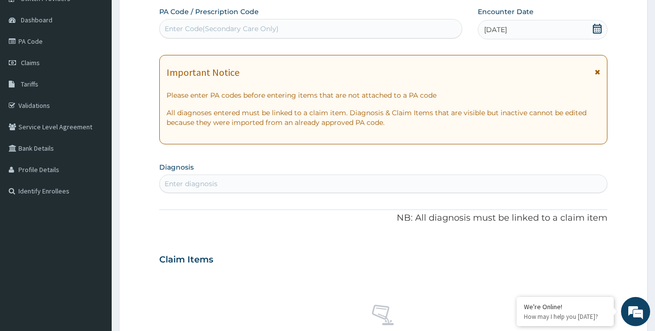
click at [274, 34] on div "Enter Code(Secondary Care Only)" at bounding box center [311, 29] width 302 height 16
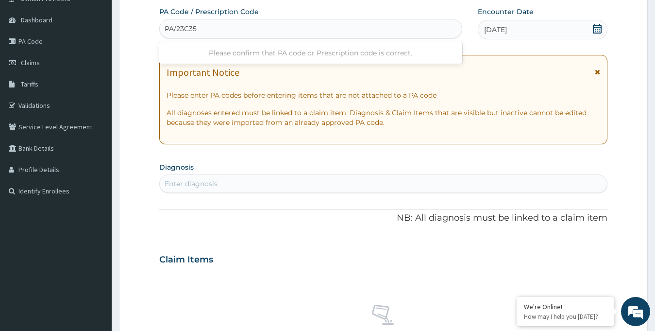
type input "PA/23C357"
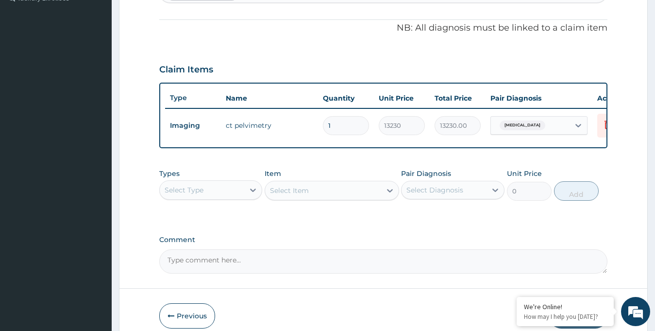
scroll to position [331, 0]
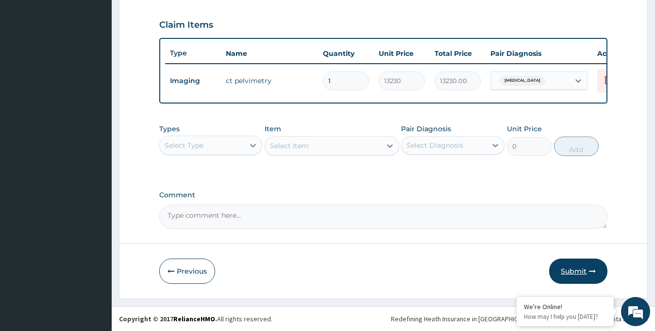
click at [579, 277] on button "Submit" at bounding box center [578, 270] width 58 height 25
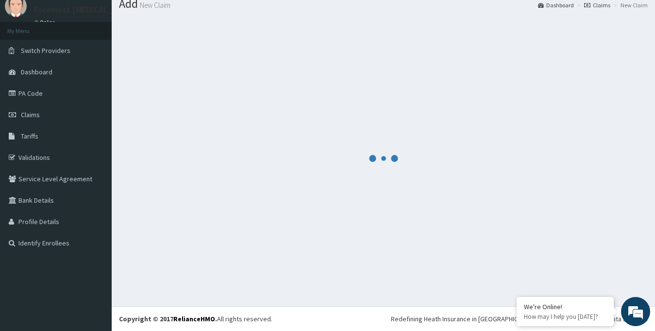
scroll to position [34, 0]
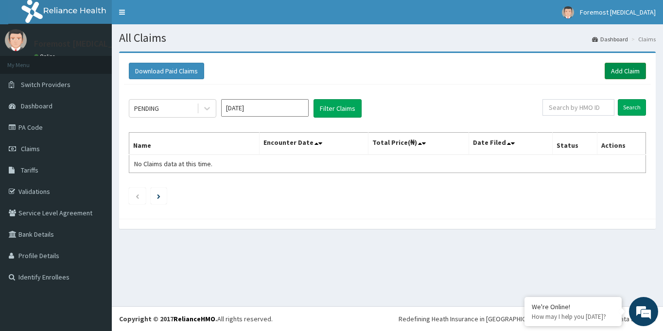
click at [628, 69] on link "Add Claim" at bounding box center [624, 71] width 41 height 17
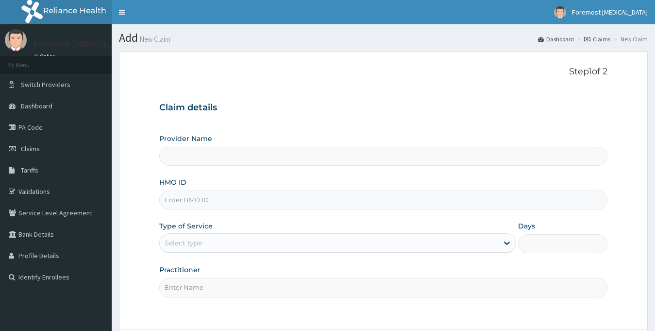
type input "Foremost [MEDICAL_DATA]"
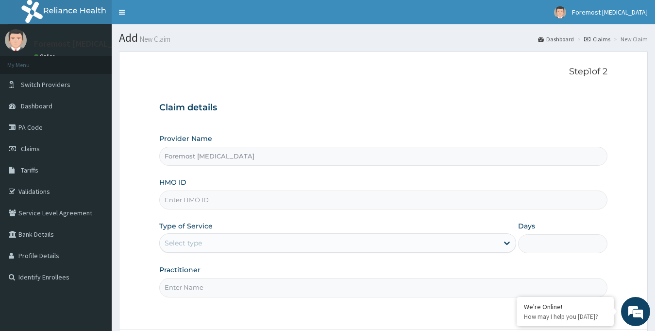
click at [228, 202] on input "HMO ID" at bounding box center [383, 199] width 449 height 19
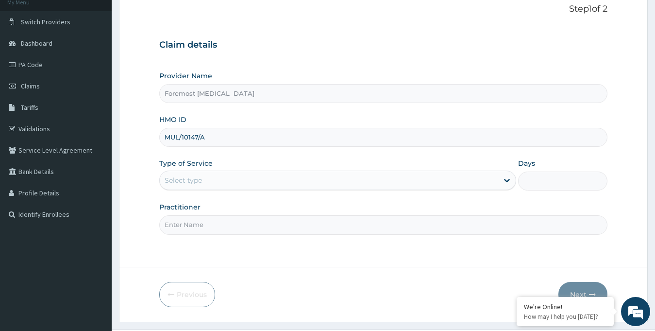
scroll to position [86, 0]
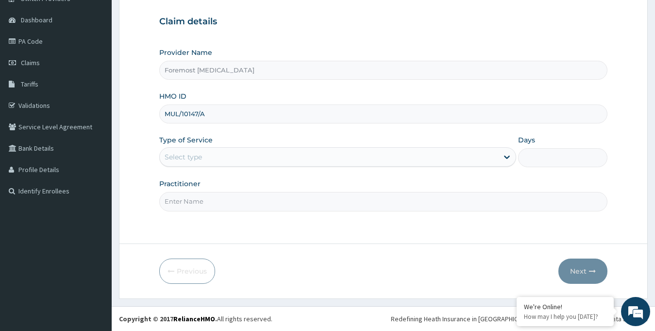
type input "MUL/10147/A"
click at [219, 152] on div "Select type" at bounding box center [329, 157] width 339 height 16
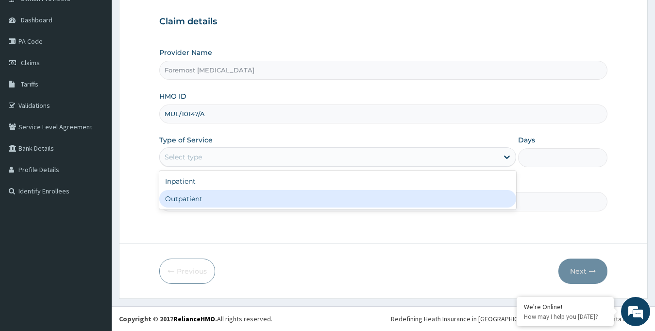
click at [217, 198] on div "Outpatient" at bounding box center [338, 198] width 358 height 17
type input "1"
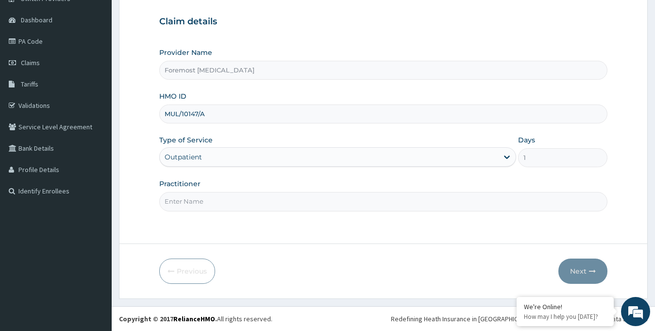
click at [196, 199] on input "Practitioner" at bounding box center [383, 201] width 449 height 19
type input "NULL"
click at [580, 270] on button "Next" at bounding box center [583, 270] width 49 height 25
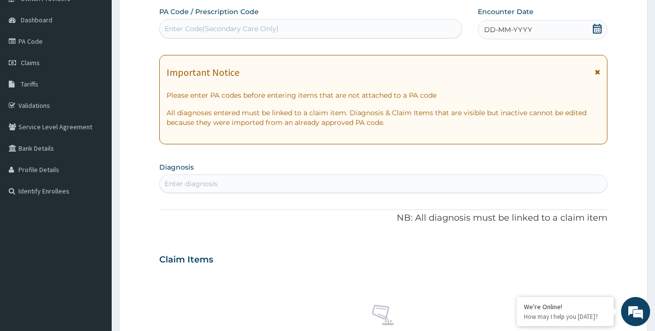
click at [535, 27] on div "DD-MM-YYYY" at bounding box center [543, 29] width 130 height 19
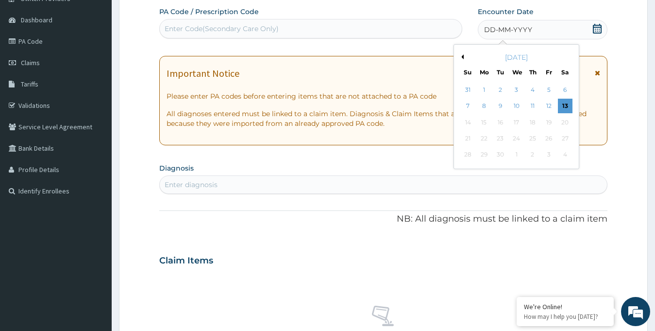
click at [464, 56] on div "[DATE]" at bounding box center [516, 57] width 117 height 10
click at [462, 55] on button "Previous Month" at bounding box center [461, 56] width 5 height 5
click at [561, 126] on div "16" at bounding box center [565, 122] width 15 height 15
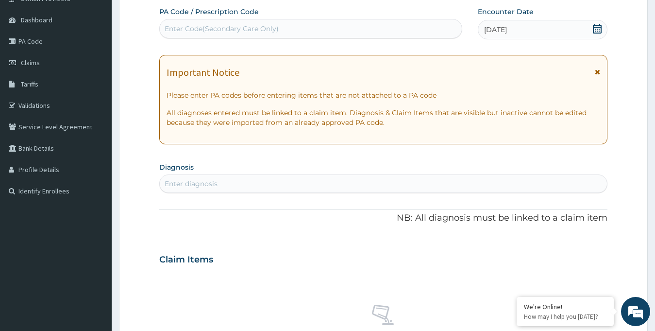
click at [211, 30] on div "Enter Code(Secondary Care Only)" at bounding box center [222, 29] width 114 height 10
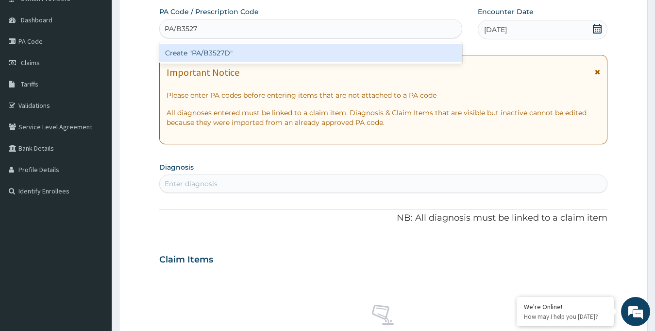
type input "PA/B3527D"
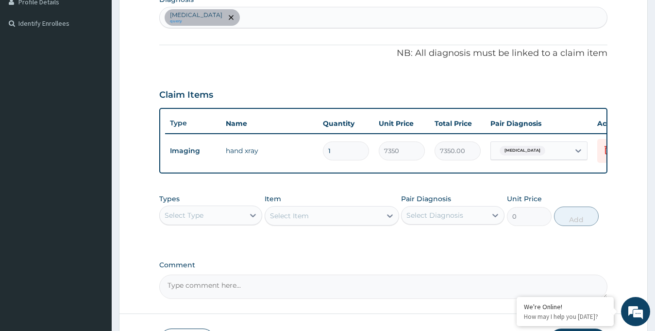
scroll to position [258, 0]
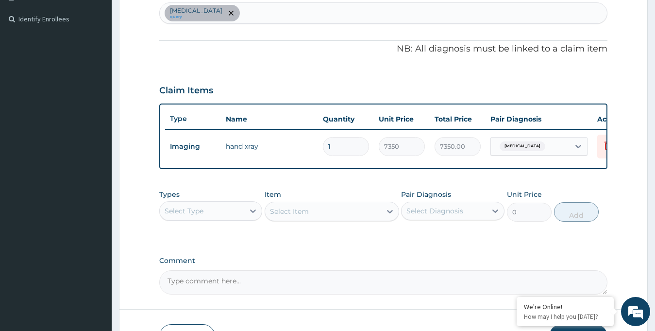
type input "1"
type input "7350.00"
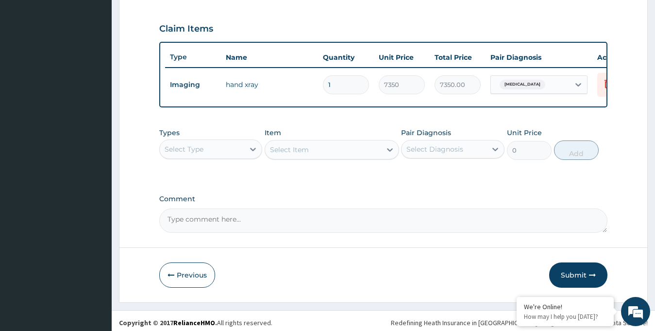
scroll to position [331, 0]
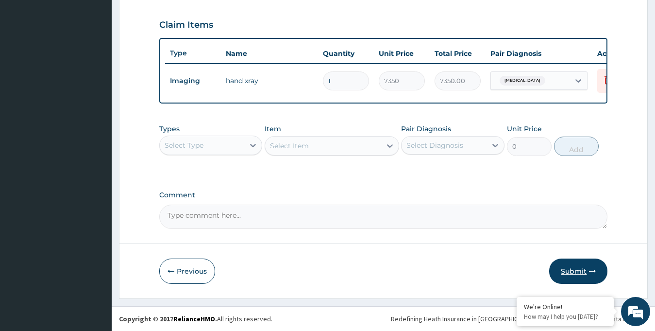
click at [576, 280] on button "Submit" at bounding box center [578, 270] width 58 height 25
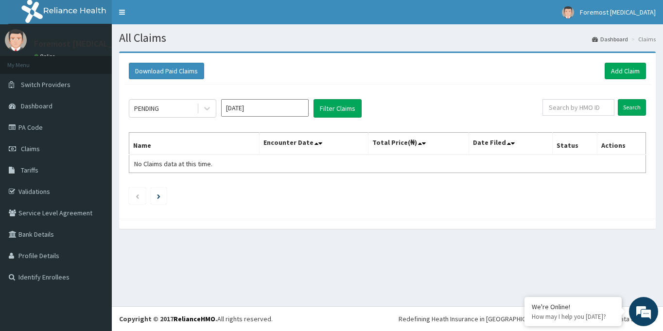
click at [615, 81] on div "Download Paid Claims Add Claim" at bounding box center [387, 71] width 527 height 27
click at [617, 73] on link "Add Claim" at bounding box center [624, 71] width 41 height 17
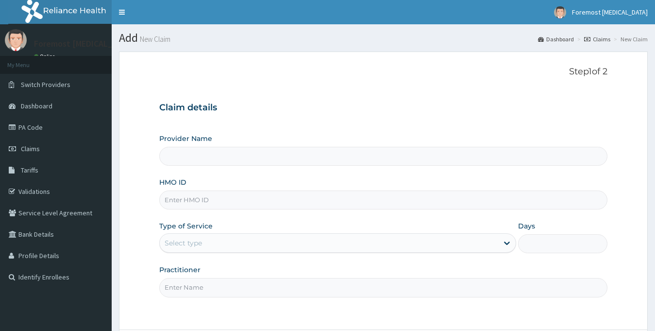
type input "Foremost [MEDICAL_DATA]"
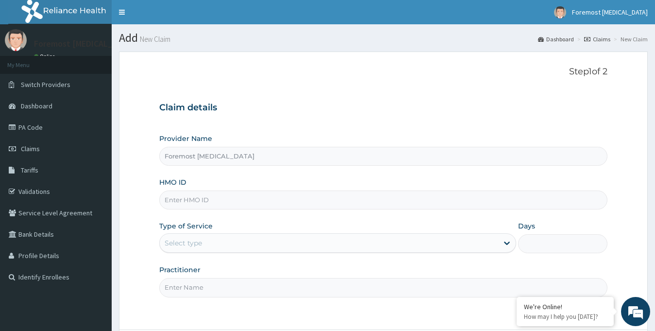
click at [245, 203] on input "HMO ID" at bounding box center [383, 199] width 449 height 19
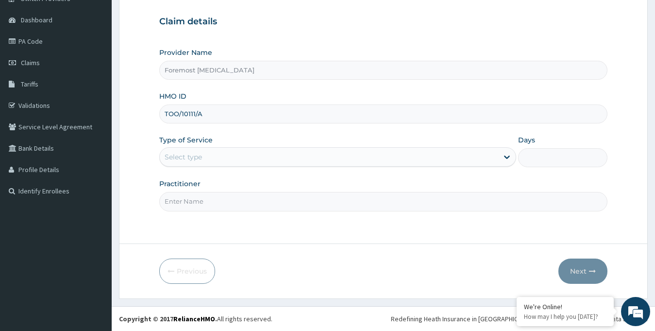
type input "TOO/10111/A"
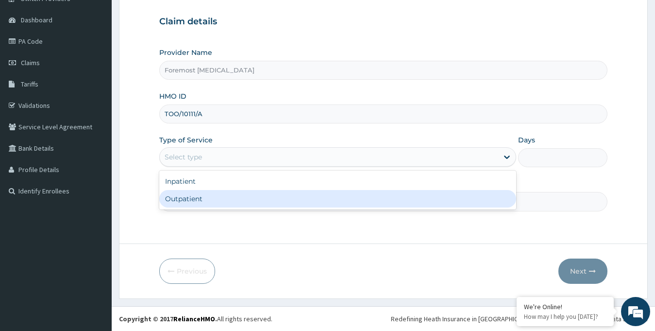
drag, startPoint x: 332, startPoint y: 161, endPoint x: 276, endPoint y: 195, distance: 65.7
click at [276, 167] on div "option Outpatient focused, 2 of 2. 2 results available. Use Up and Down to choo…" at bounding box center [338, 156] width 358 height 19
click at [276, 195] on div "Outpatient" at bounding box center [338, 198] width 358 height 17
type input "1"
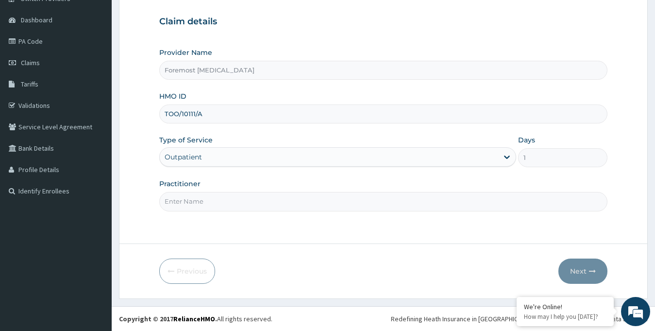
click at [234, 205] on input "Practitioner" at bounding box center [383, 201] width 449 height 19
type input "NULL"
click at [583, 273] on button "Next" at bounding box center [583, 270] width 49 height 25
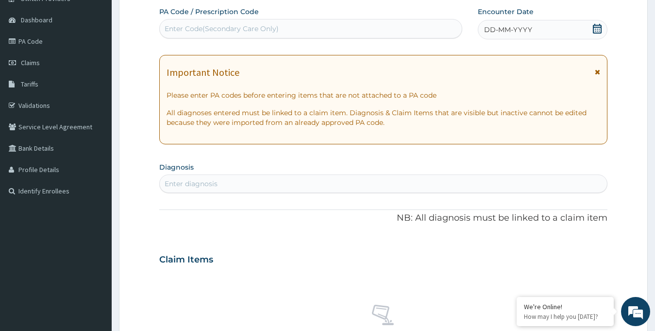
click at [543, 28] on div "DD-MM-YYYY" at bounding box center [543, 29] width 130 height 19
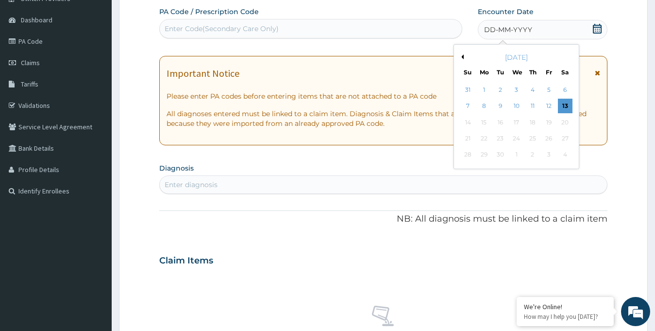
click at [463, 58] on button "Previous Month" at bounding box center [461, 56] width 5 height 5
click at [565, 124] on div "16" at bounding box center [565, 122] width 15 height 15
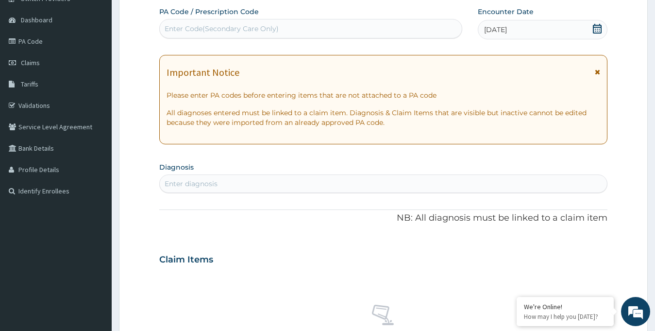
click at [273, 29] on div "Enter Code(Secondary Care Only)" at bounding box center [222, 29] width 114 height 10
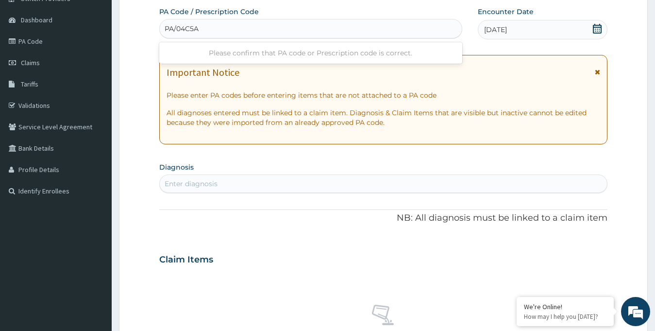
type input "PA/04C5A5"
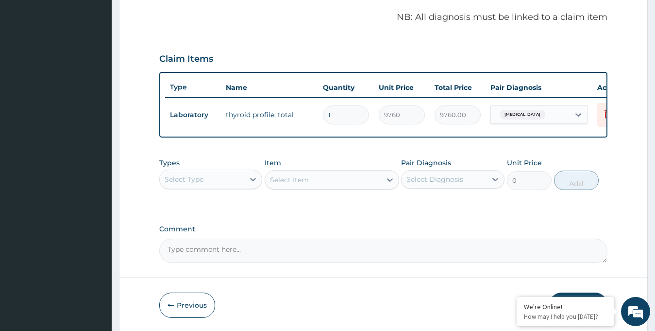
scroll to position [331, 0]
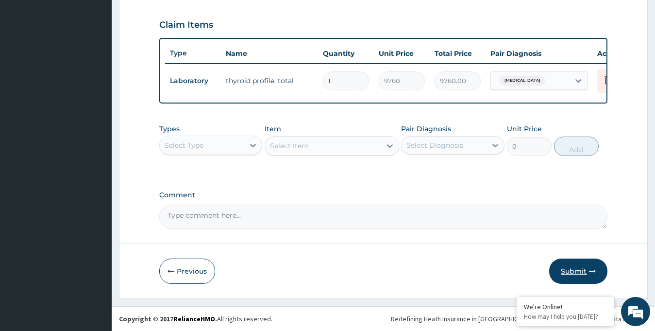
click at [563, 262] on button "Submit" at bounding box center [578, 270] width 58 height 25
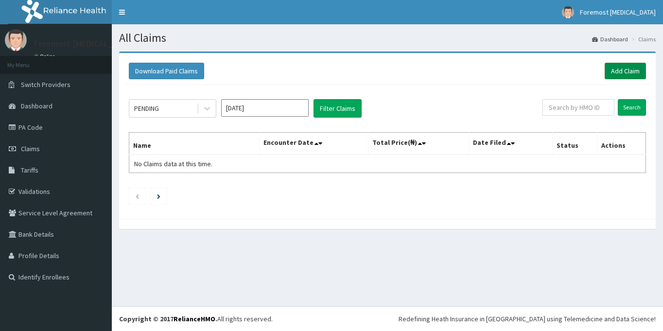
click at [617, 68] on link "Add Claim" at bounding box center [624, 71] width 41 height 17
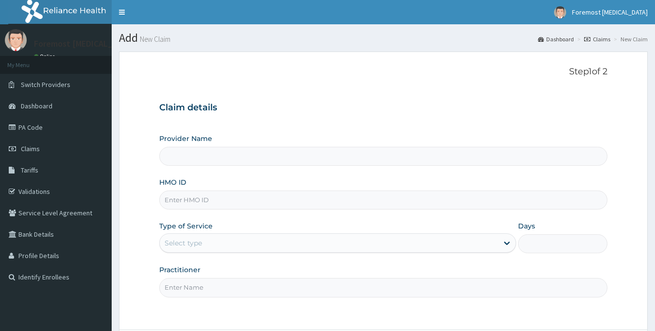
type input "Foremost [MEDICAL_DATA]"
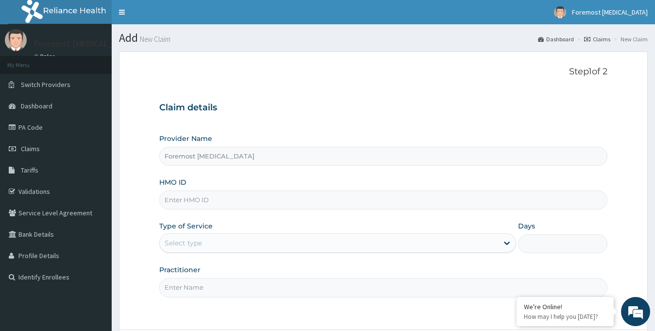
click at [199, 198] on input "HMO ID" at bounding box center [383, 199] width 449 height 19
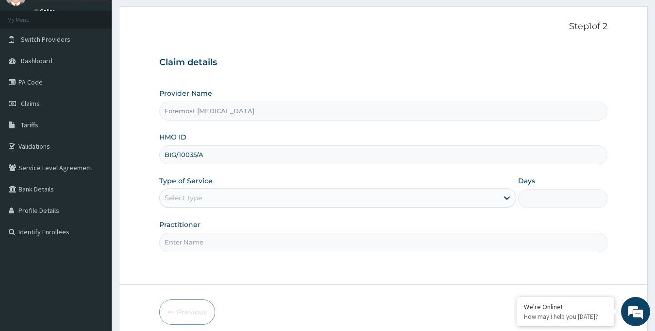
scroll to position [86, 0]
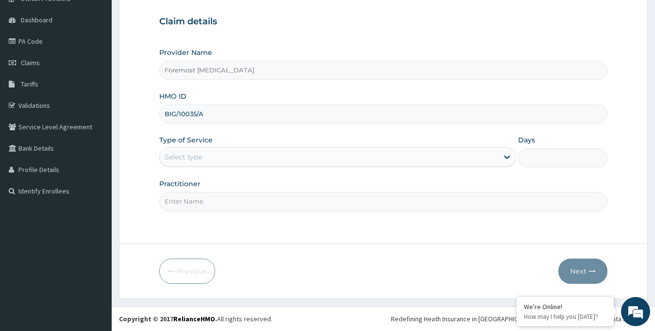
type input "BIG/10035/A"
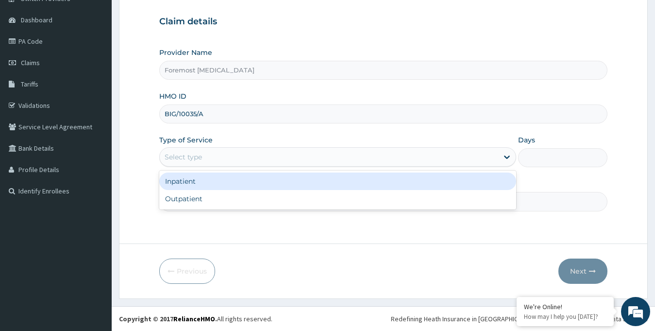
click at [360, 157] on div "Select type" at bounding box center [329, 157] width 339 height 16
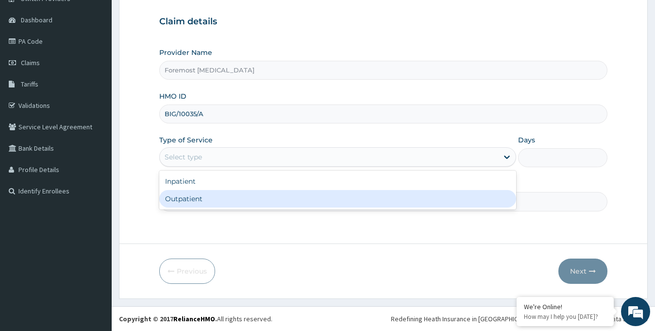
click at [259, 204] on div "Outpatient" at bounding box center [338, 198] width 358 height 17
type input "1"
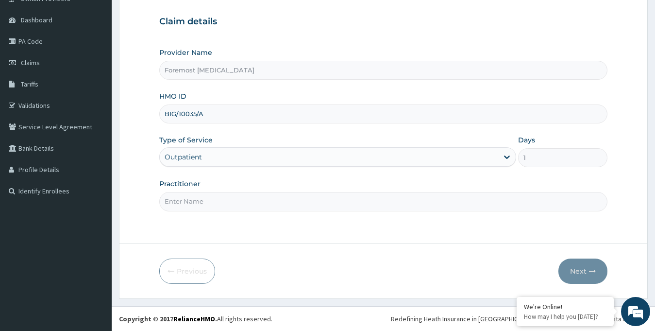
click at [225, 200] on input "Practitioner" at bounding box center [383, 201] width 449 height 19
type input "NULL"
click at [576, 269] on button "Next" at bounding box center [583, 270] width 49 height 25
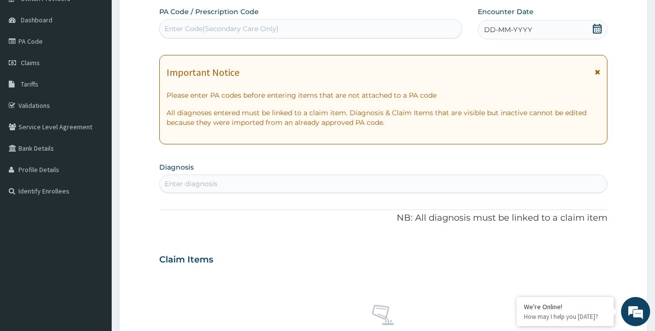
click at [503, 30] on span "DD-MM-YYYY" at bounding box center [508, 30] width 48 height 10
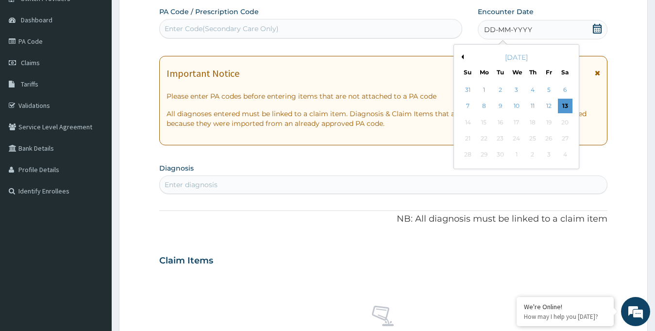
click at [461, 56] on button "Previous Month" at bounding box center [461, 56] width 5 height 5
click at [564, 127] on div "16" at bounding box center [565, 122] width 15 height 15
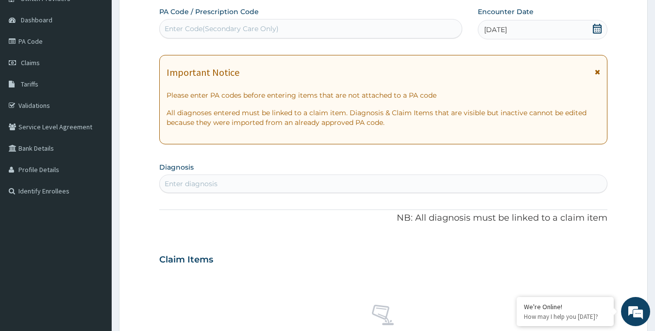
click at [271, 24] on div "Enter Code(Secondary Care Only)" at bounding box center [222, 29] width 114 height 10
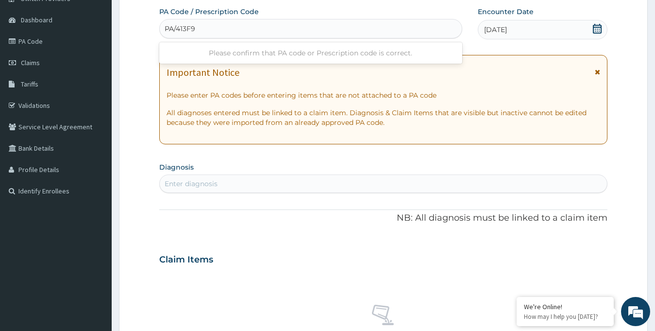
type input "PA/413F9B"
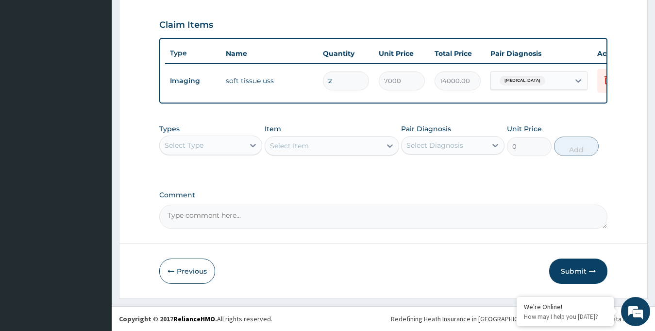
scroll to position [331, 0]
click at [582, 274] on button "Submit" at bounding box center [578, 270] width 58 height 25
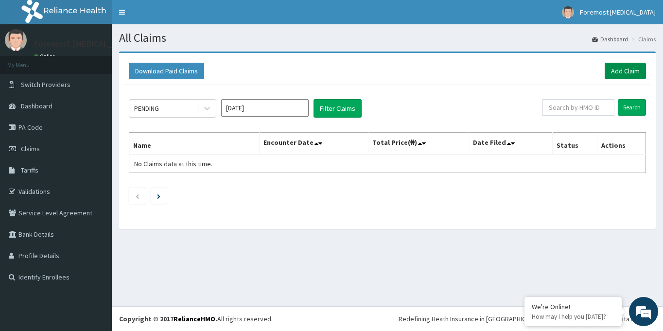
click at [622, 70] on link "Add Claim" at bounding box center [624, 71] width 41 height 17
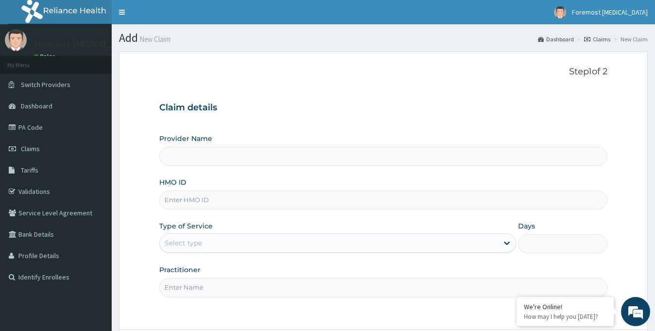
type input "Foremost [MEDICAL_DATA]"
click at [229, 204] on input "HMO ID" at bounding box center [383, 199] width 449 height 19
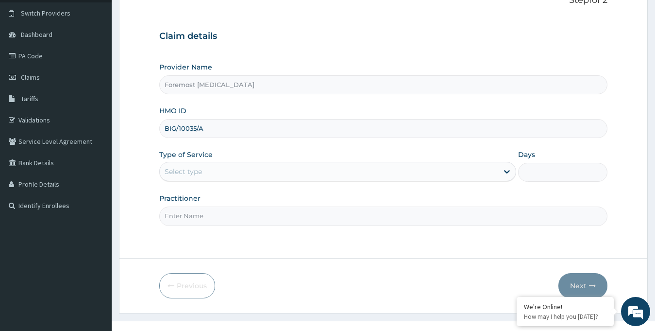
scroll to position [86, 0]
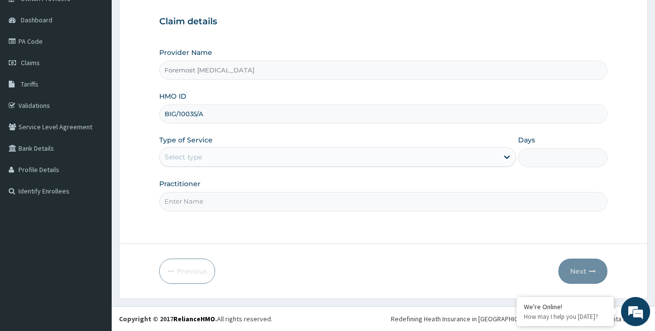
type input "BIG/10035/A"
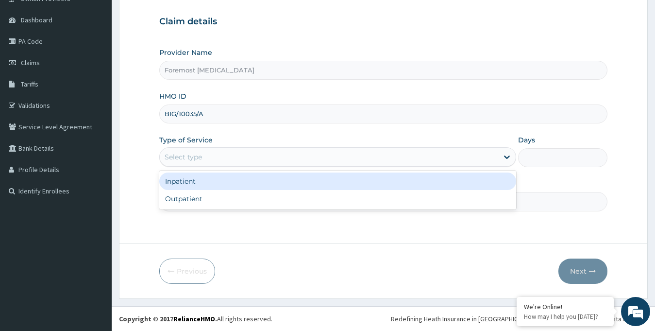
click at [229, 154] on div "Select type" at bounding box center [329, 157] width 339 height 16
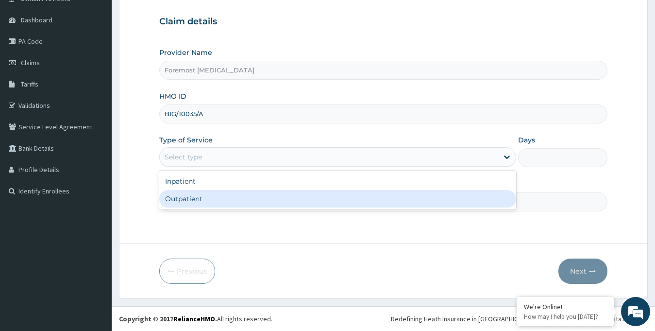
click at [201, 202] on div "Outpatient" at bounding box center [338, 198] width 358 height 17
type input "1"
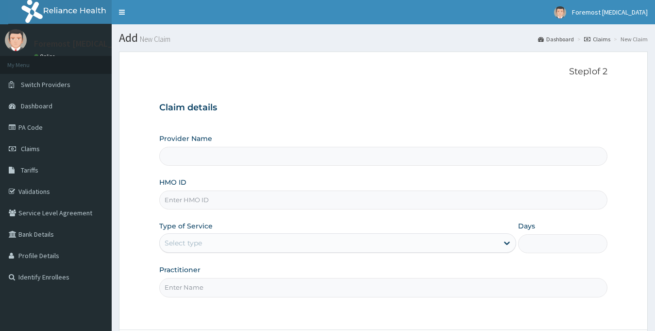
type input "Foremost [MEDICAL_DATA]"
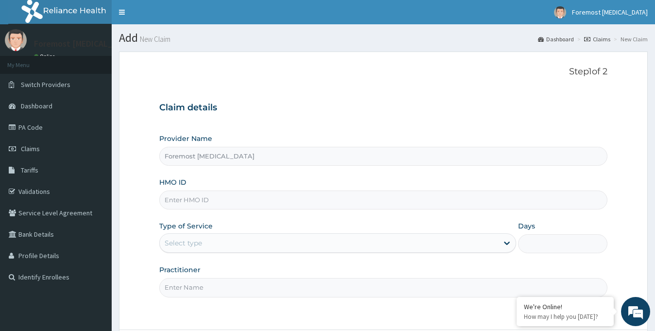
click at [166, 189] on div "HMO ID" at bounding box center [383, 193] width 449 height 32
click at [207, 201] on input "HMO ID" at bounding box center [383, 199] width 449 height 19
type input "KSB/11082/A"
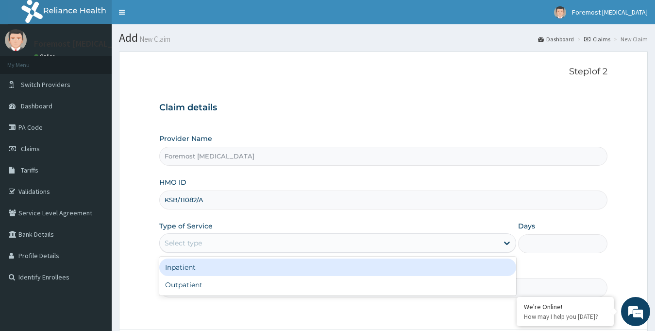
click at [235, 235] on div "Select type" at bounding box center [338, 242] width 358 height 19
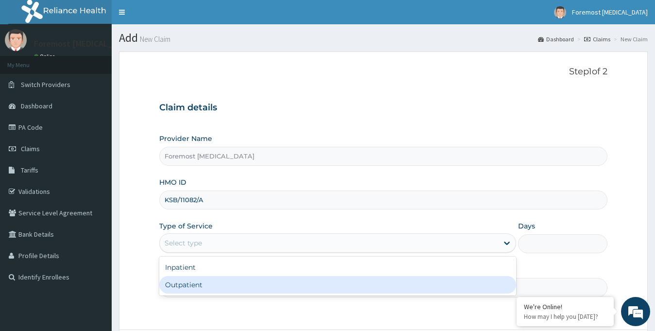
click at [241, 286] on div "Outpatient" at bounding box center [338, 284] width 358 height 17
type input "1"
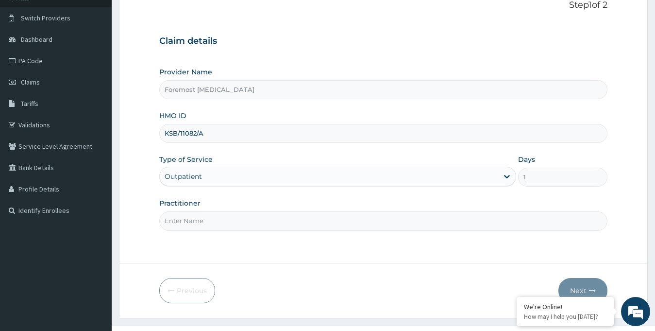
scroll to position [86, 0]
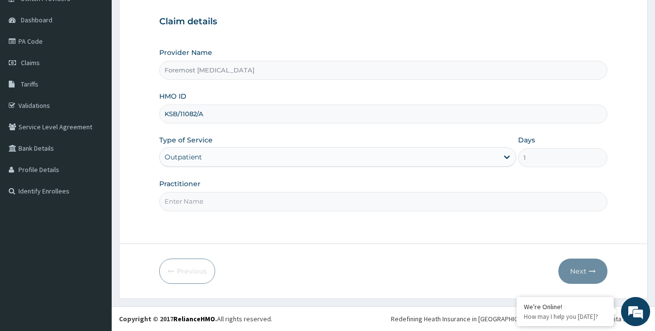
click at [267, 211] on div "Step 1 of 2 Claim details Provider Name Foremost [MEDICAL_DATA] HMO ID KSB/1108…" at bounding box center [383, 105] width 449 height 248
click at [216, 202] on input "Practitioner" at bounding box center [383, 201] width 449 height 19
type input "NULL"
click at [574, 269] on button "Next" at bounding box center [583, 270] width 49 height 25
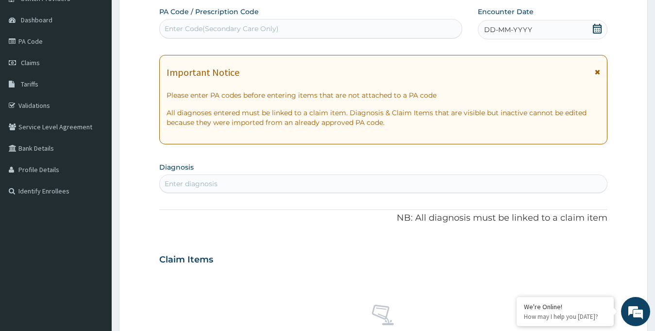
click at [507, 28] on span "DD-MM-YYYY" at bounding box center [508, 30] width 48 height 10
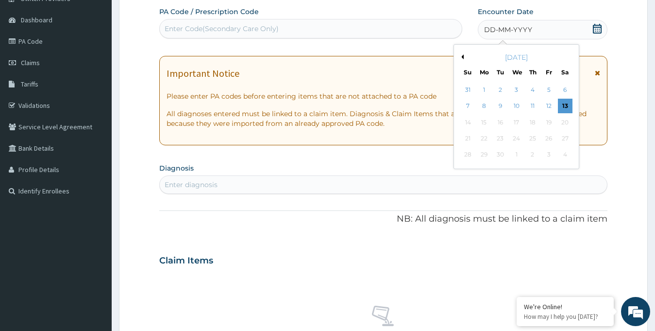
click at [463, 55] on button "Previous Month" at bounding box center [461, 56] width 5 height 5
click at [564, 120] on div "16" at bounding box center [565, 122] width 15 height 15
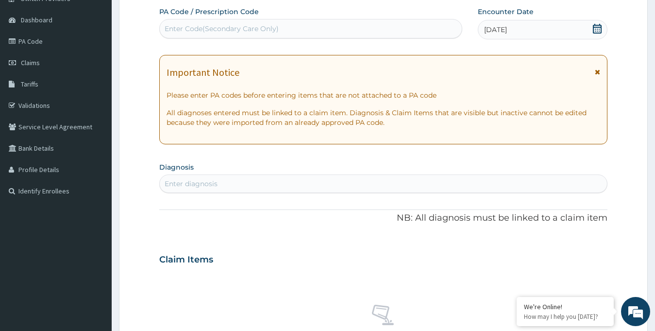
click at [312, 29] on div "Enter Code(Secondary Care Only)" at bounding box center [311, 29] width 302 height 16
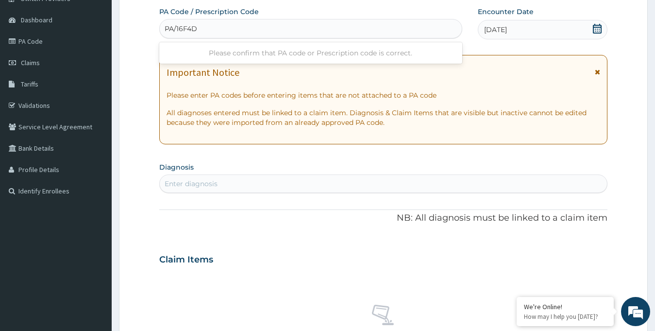
type input "PA/16F4DE"
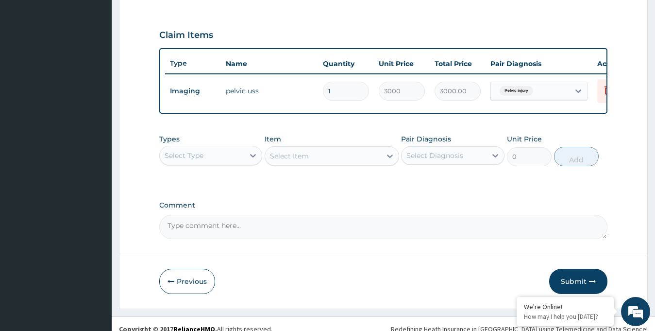
scroll to position [331, 0]
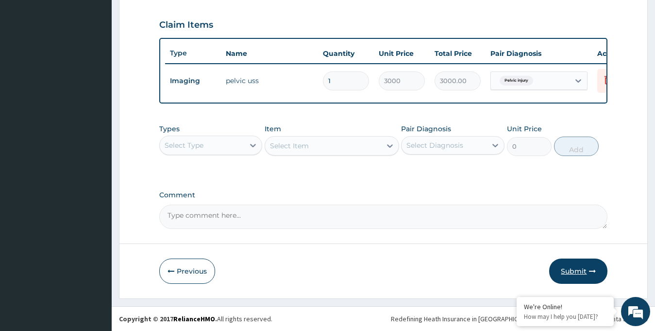
click at [573, 268] on button "Submit" at bounding box center [578, 270] width 58 height 25
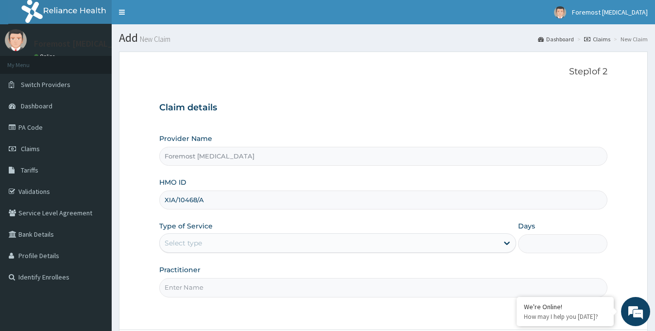
scroll to position [86, 0]
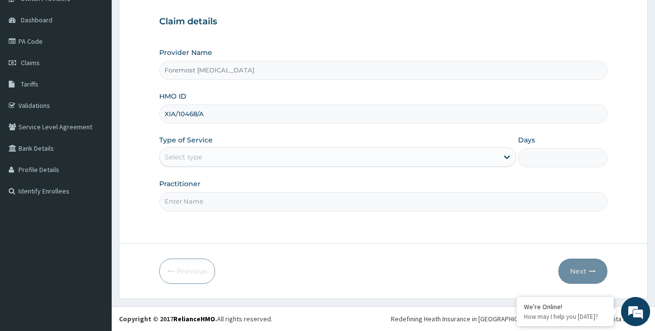
type input "XIA/10468/A"
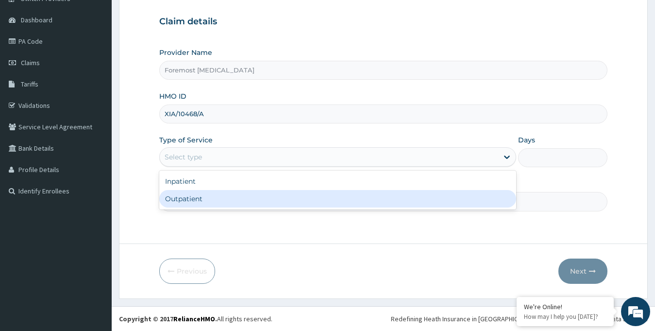
drag, startPoint x: 297, startPoint y: 160, endPoint x: 276, endPoint y: 206, distance: 50.9
click at [276, 167] on div "option Outpatient focused, 2 of 2. 2 results available. Use Up and Down to choo…" at bounding box center [338, 156] width 358 height 19
click at [276, 206] on div "Outpatient" at bounding box center [338, 198] width 358 height 17
type input "1"
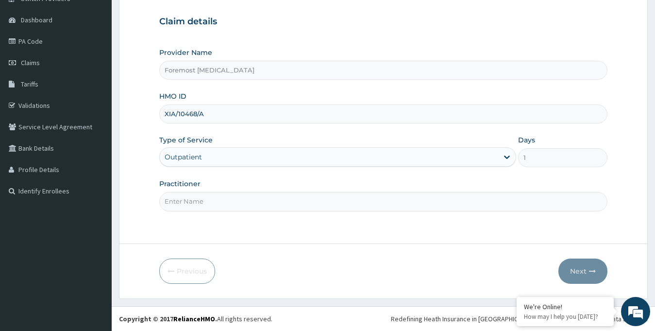
click at [250, 209] on input "Practitioner" at bounding box center [383, 201] width 449 height 19
type input "NULL"
click at [579, 264] on button "Next" at bounding box center [583, 270] width 49 height 25
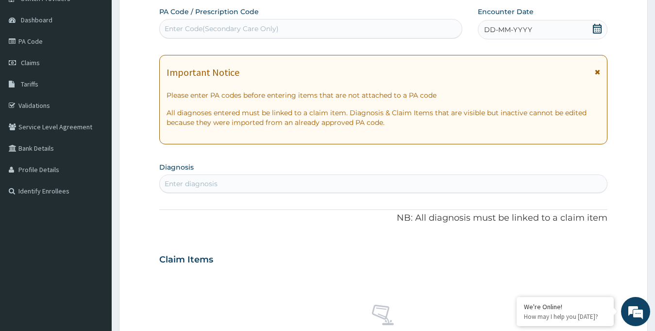
click at [516, 30] on span "DD-MM-YYYY" at bounding box center [508, 30] width 48 height 10
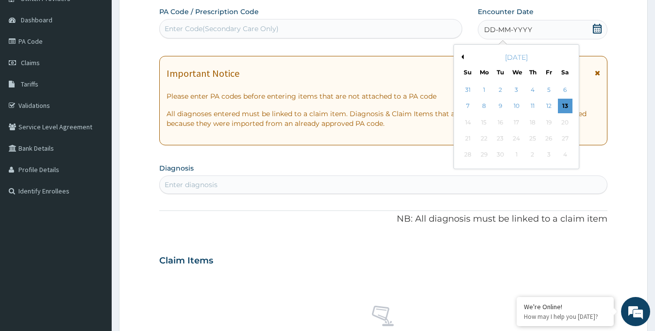
scroll to position [0, 0]
click at [463, 57] on button "Previous Month" at bounding box center [461, 56] width 5 height 5
click at [566, 121] on div "16" at bounding box center [565, 122] width 15 height 15
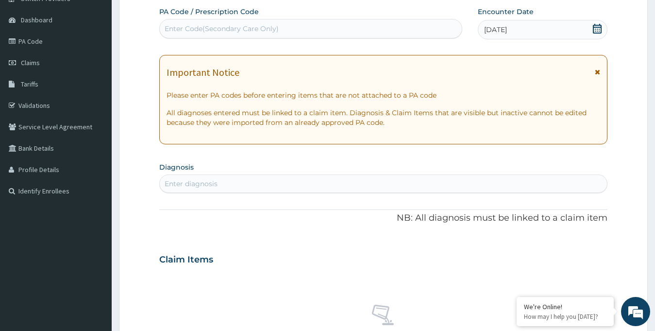
click at [274, 24] on div "Enter Code(Secondary Care Only)" at bounding box center [222, 29] width 114 height 10
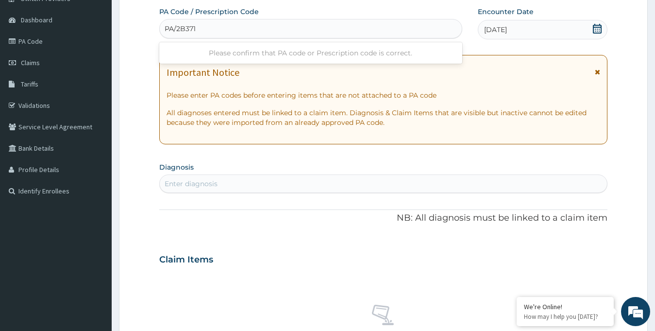
type input "PA/2B371E"
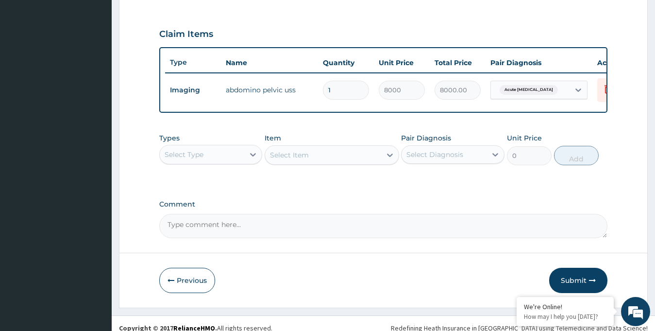
scroll to position [331, 0]
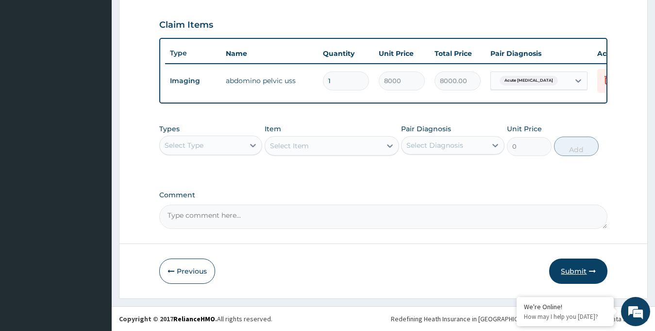
click at [572, 278] on button "Submit" at bounding box center [578, 270] width 58 height 25
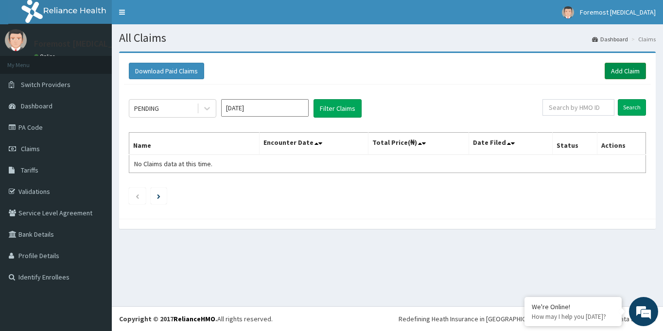
click at [614, 77] on link "Add Claim" at bounding box center [624, 71] width 41 height 17
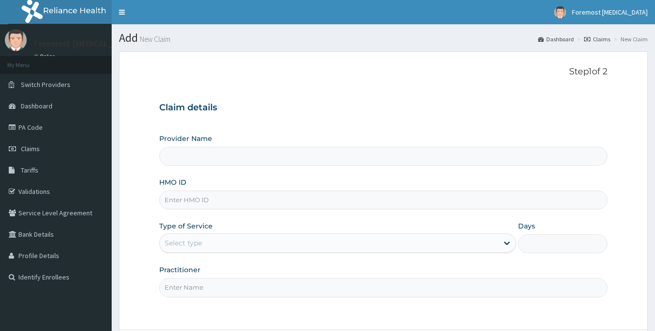
click at [216, 201] on input "HMO ID" at bounding box center [383, 199] width 449 height 19
type input "Foremost [MEDICAL_DATA]"
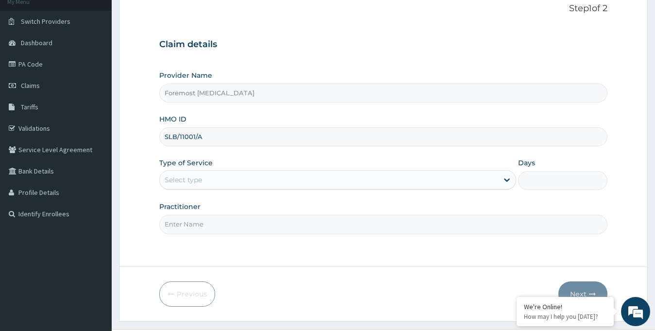
scroll to position [86, 0]
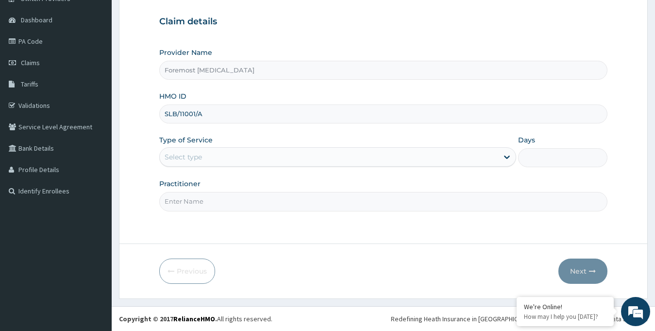
type input "SLB/11001/A"
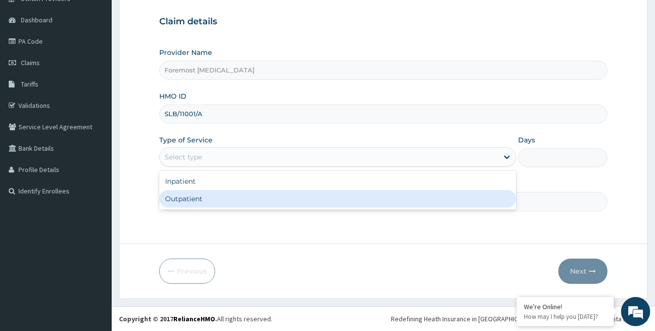
drag, startPoint x: 333, startPoint y: 157, endPoint x: 265, endPoint y: 202, distance: 81.1
click at [265, 167] on div "option Outpatient focused, 2 of 2. 2 results available. Use Up and Down to choo…" at bounding box center [338, 156] width 358 height 19
click at [265, 202] on div "Outpatient" at bounding box center [338, 198] width 358 height 17
type input "1"
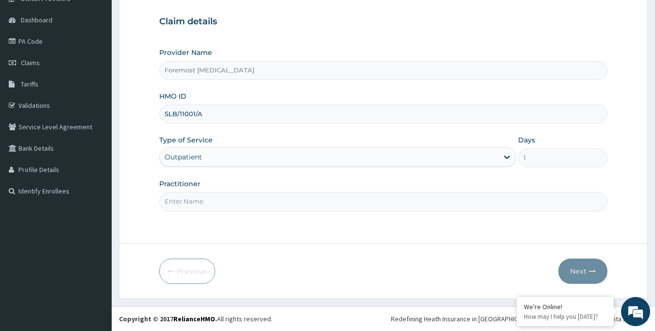
click at [239, 203] on input "Practitioner" at bounding box center [383, 201] width 449 height 19
type input "NULL"
click at [583, 270] on button "Next" at bounding box center [583, 270] width 49 height 25
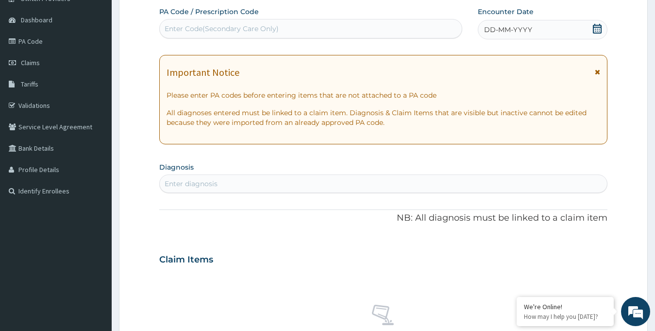
click at [521, 27] on span "DD-MM-YYYY" at bounding box center [508, 30] width 48 height 10
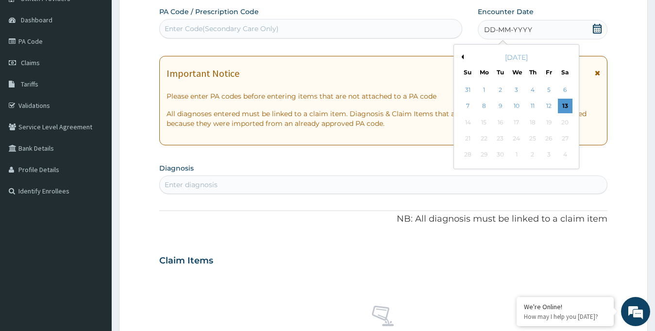
click at [463, 56] on button "Previous Month" at bounding box center [461, 56] width 5 height 5
click at [485, 141] on div "18" at bounding box center [484, 138] width 15 height 15
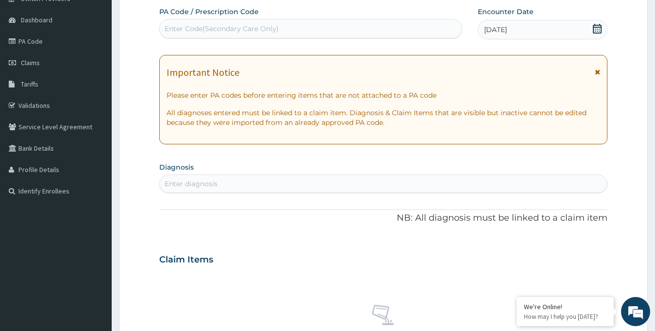
click at [221, 34] on div "Enter Code(Secondary Care Only)" at bounding box center [311, 29] width 302 height 16
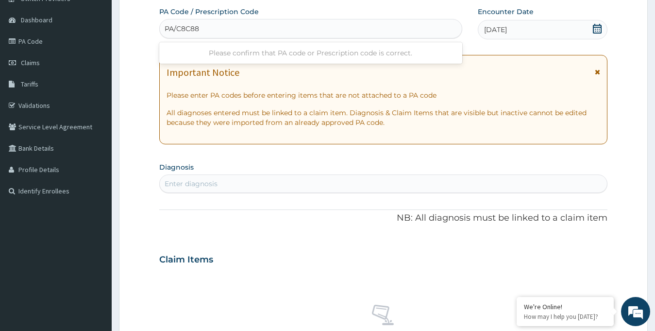
type input "PA/C8C889"
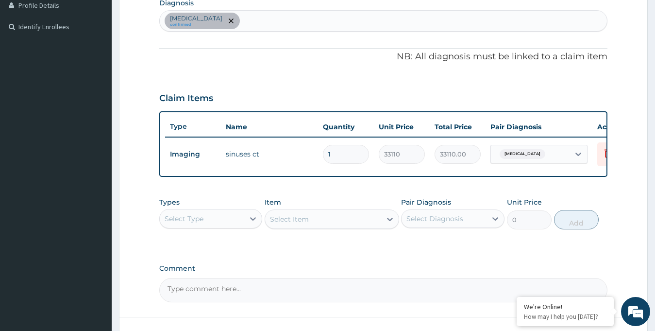
scroll to position [251, 0]
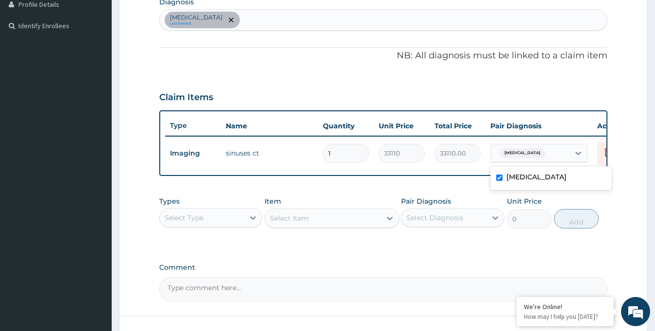
click at [549, 158] on div at bounding box center [549, 153] width 1 height 12
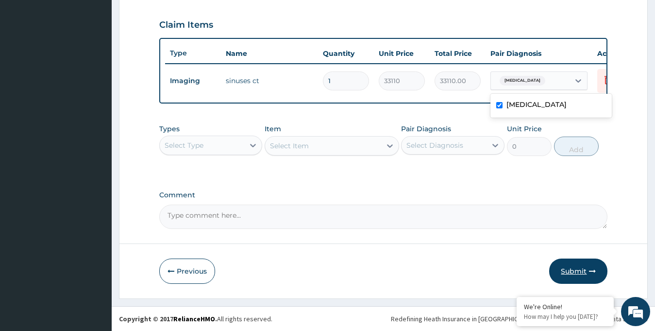
click at [581, 271] on button "Submit" at bounding box center [578, 270] width 58 height 25
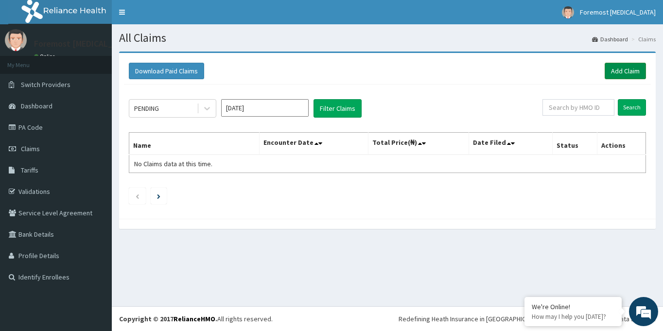
click at [613, 69] on link "Add Claim" at bounding box center [624, 71] width 41 height 17
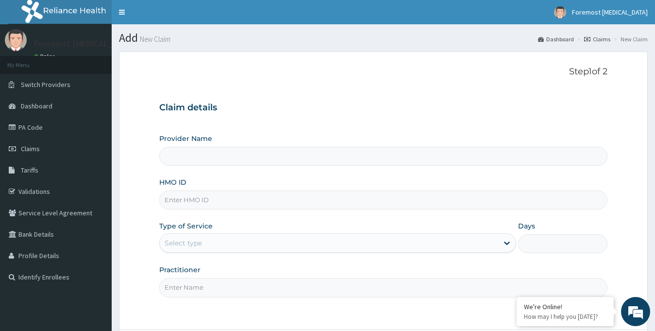
type input "Foremost [MEDICAL_DATA]"
click at [197, 206] on input "HMO ID" at bounding box center [383, 199] width 449 height 19
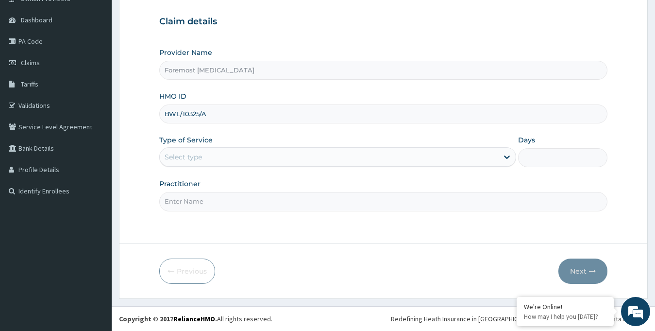
type input "BWL/10325/A"
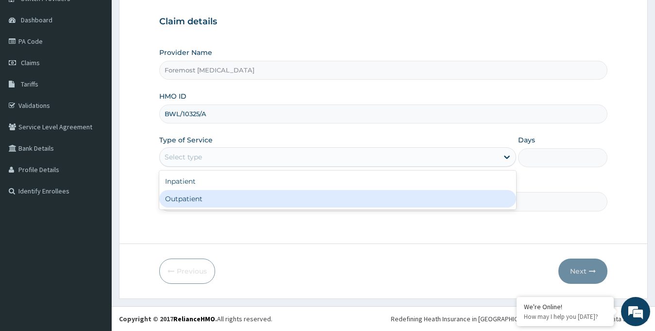
drag, startPoint x: 314, startPoint y: 159, endPoint x: 268, endPoint y: 203, distance: 63.6
click at [268, 167] on div "option Outpatient focused, 2 of 2. 2 results available. Use Up and Down to choo…" at bounding box center [338, 156] width 358 height 19
drag, startPoint x: 268, startPoint y: 203, endPoint x: 239, endPoint y: 204, distance: 28.7
click at [239, 204] on div "Outpatient" at bounding box center [338, 198] width 358 height 17
type input "1"
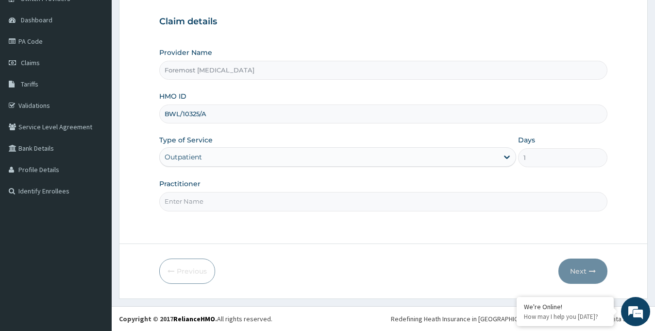
click at [239, 204] on input "Practitioner" at bounding box center [383, 201] width 449 height 19
type input "NULL"
click at [582, 267] on button "Next" at bounding box center [583, 270] width 49 height 25
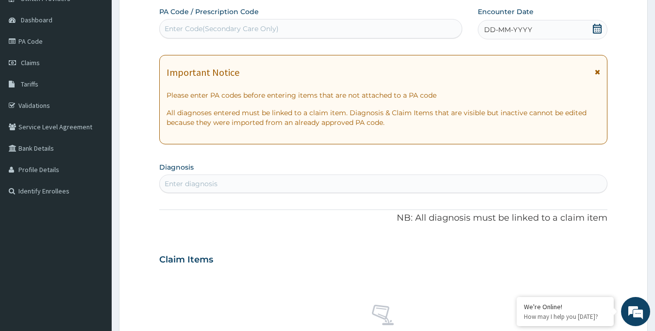
click at [544, 31] on div "DD-MM-YYYY" at bounding box center [543, 29] width 130 height 19
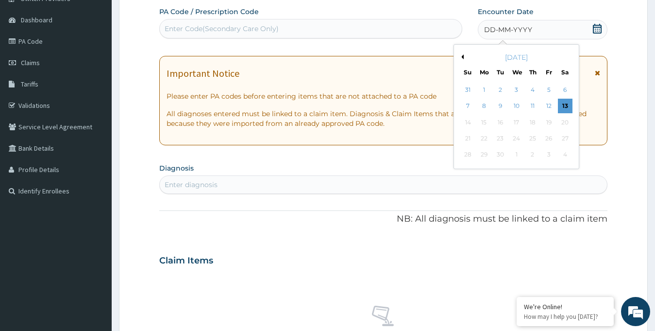
click at [465, 56] on div "[DATE]" at bounding box center [516, 57] width 117 height 10
click at [463, 56] on button "Previous Month" at bounding box center [461, 56] width 5 height 5
click at [486, 139] on div "18" at bounding box center [484, 138] width 15 height 15
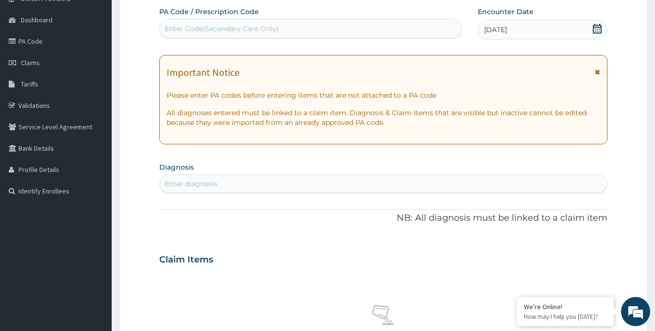
drag, startPoint x: 247, startPoint y: 45, endPoint x: 236, endPoint y: 37, distance: 14.0
click at [236, 37] on div "PA Code / Prescription Code Enter Code(Secondary Care Only) Encounter Date [DAT…" at bounding box center [383, 258] width 449 height 503
click at [236, 37] on div "Enter Code(Secondary Care Only)" at bounding box center [310, 28] width 303 height 19
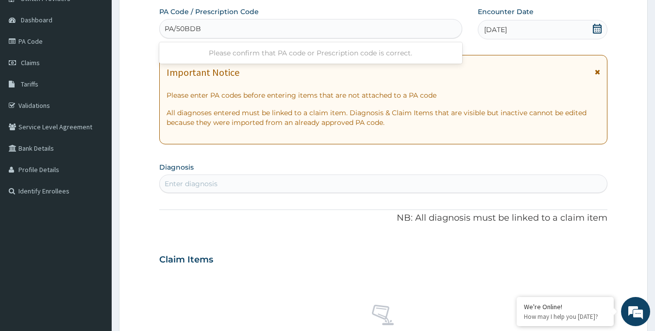
type input "PA/50BDBF"
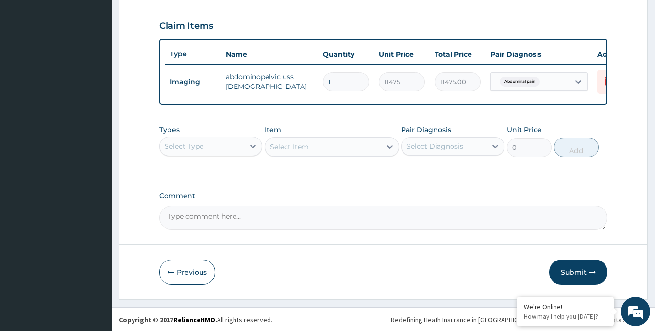
scroll to position [331, 0]
click at [559, 266] on button "Submit" at bounding box center [578, 270] width 58 height 25
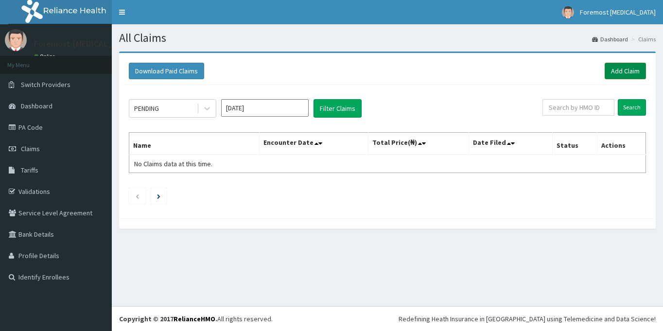
click at [608, 77] on link "Add Claim" at bounding box center [624, 71] width 41 height 17
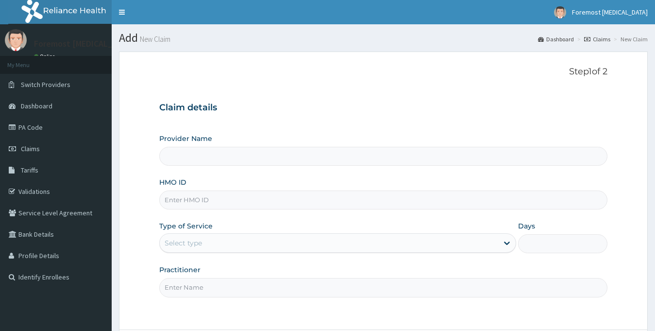
type input "Foremost [MEDICAL_DATA]"
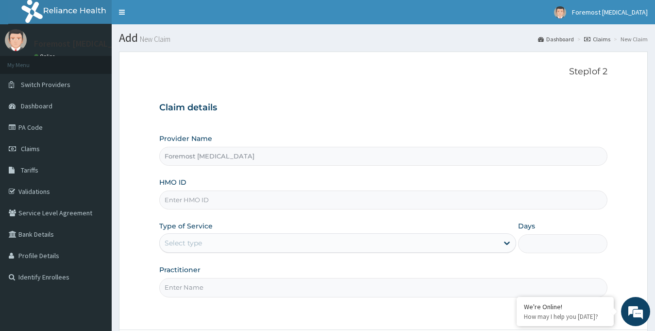
click at [264, 202] on input "HMO ID" at bounding box center [383, 199] width 449 height 19
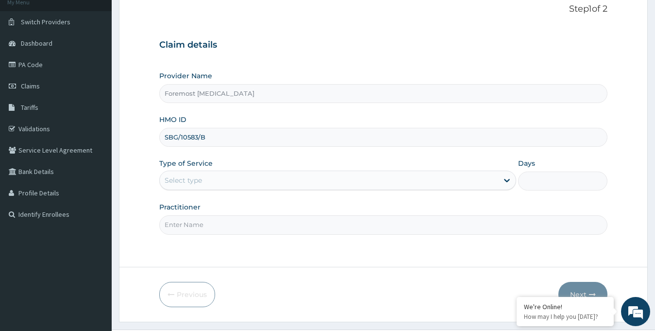
scroll to position [86, 0]
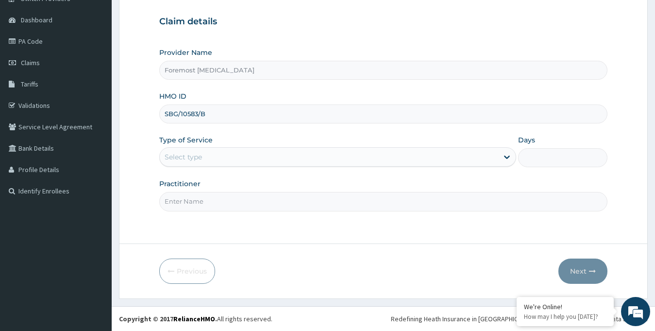
type input "SBG/10583/B"
click at [217, 162] on div "Select type" at bounding box center [329, 157] width 339 height 16
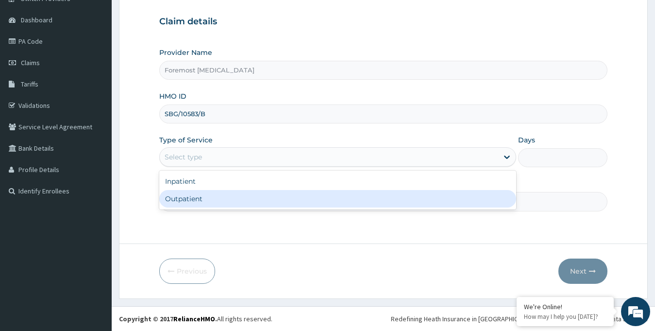
click at [201, 201] on div "Outpatient" at bounding box center [338, 198] width 358 height 17
type input "1"
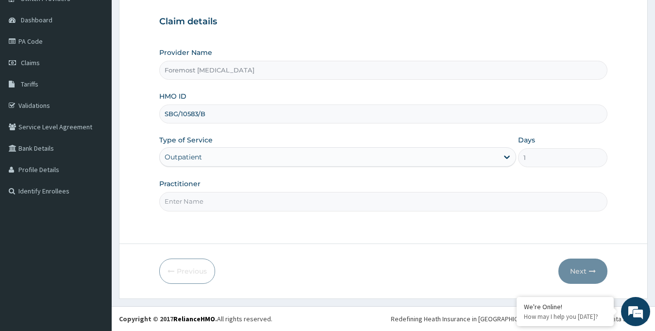
click at [213, 201] on input "Practitioner" at bounding box center [383, 201] width 449 height 19
type input "NULL"
click at [583, 271] on button "Next" at bounding box center [583, 270] width 49 height 25
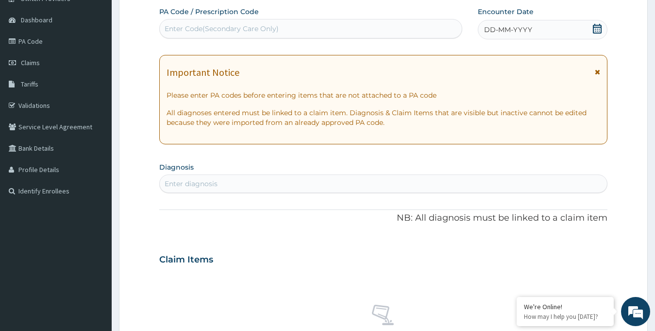
click at [547, 31] on div "DD-MM-YYYY" at bounding box center [543, 29] width 130 height 19
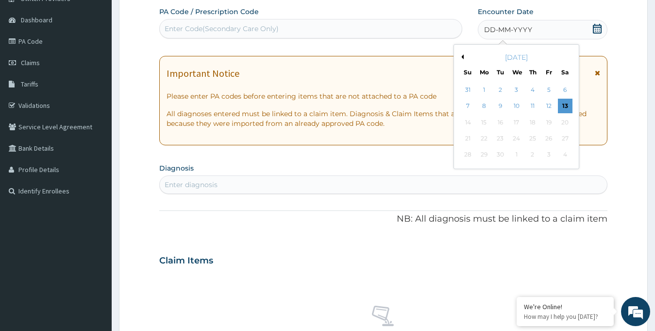
click at [464, 56] on div "September 2025" at bounding box center [516, 57] width 117 height 10
click at [460, 56] on button "Previous Month" at bounding box center [461, 56] width 5 height 5
click at [485, 138] on div "18" at bounding box center [484, 138] width 15 height 15
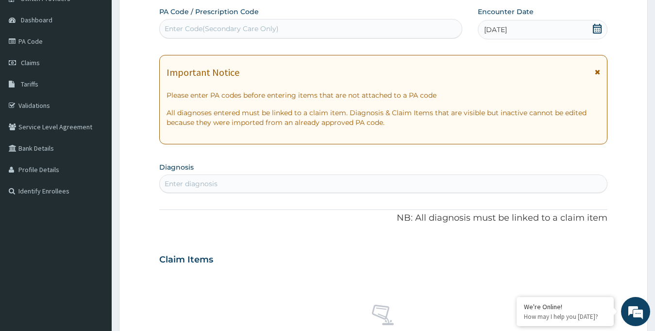
click at [231, 30] on div "Enter Code(Secondary Care Only)" at bounding box center [222, 29] width 114 height 10
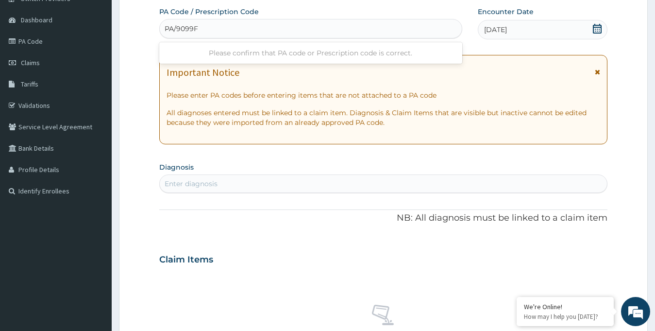
type input "PA/9099F8"
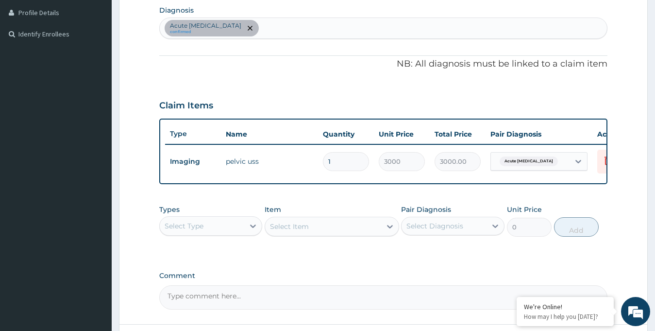
scroll to position [244, 0]
